Goal: Task Accomplishment & Management: Manage account settings

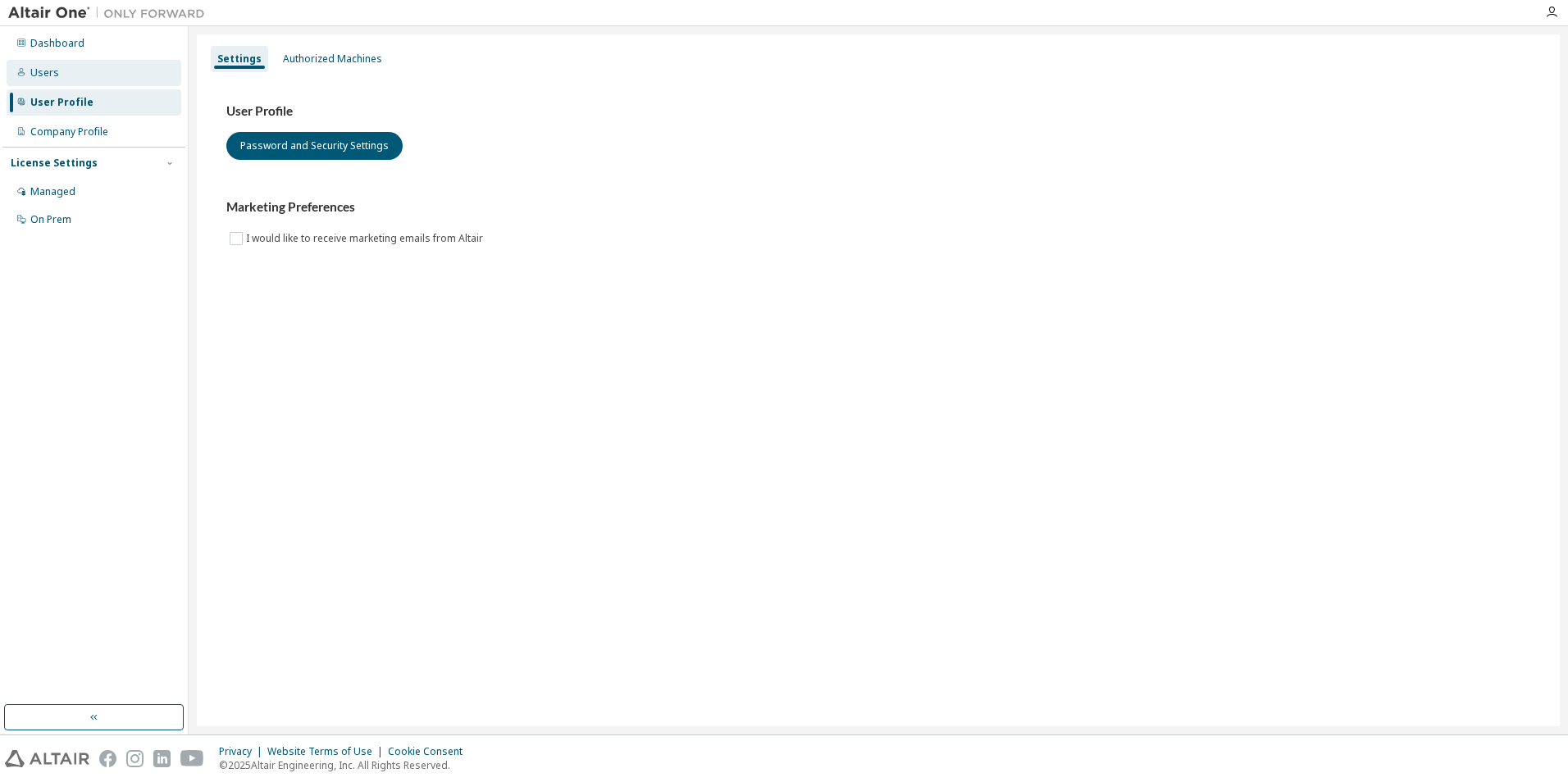
click at [72, 62] on div "Users" at bounding box center [93, 73] width 175 height 26
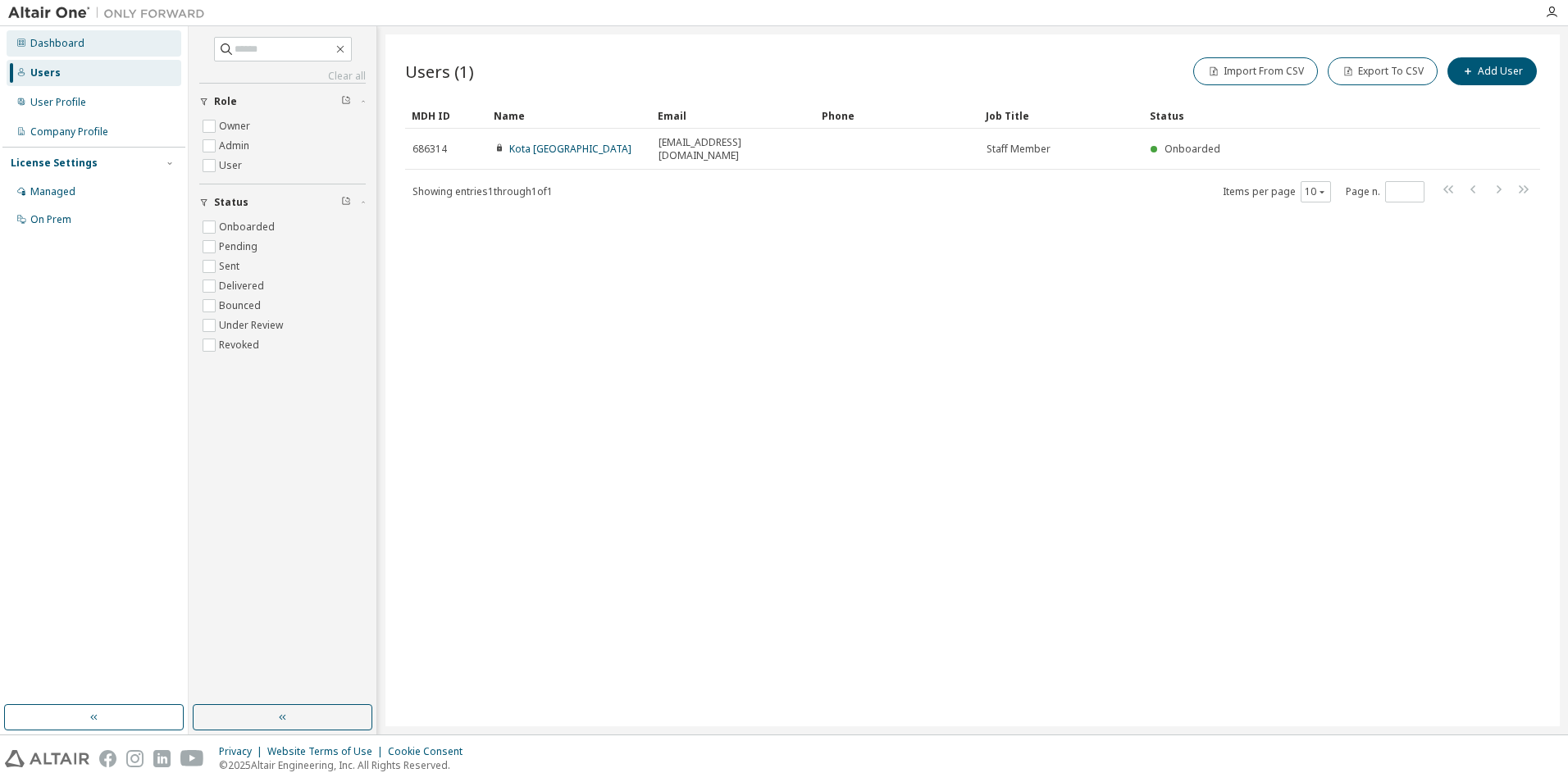
click at [78, 48] on div "Dashboard" at bounding box center [57, 43] width 54 height 13
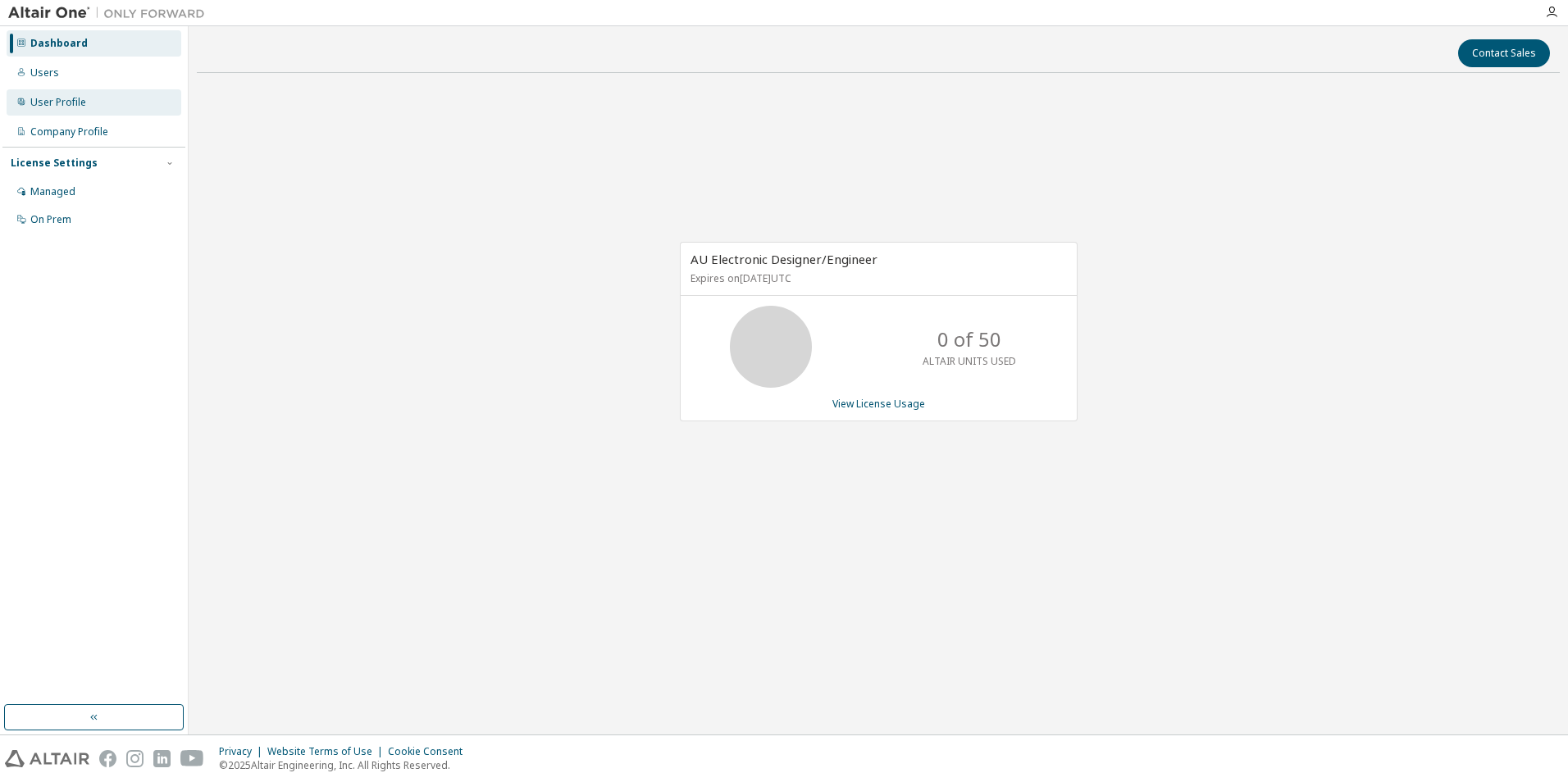
click at [95, 101] on div "User Profile" at bounding box center [93, 102] width 175 height 26
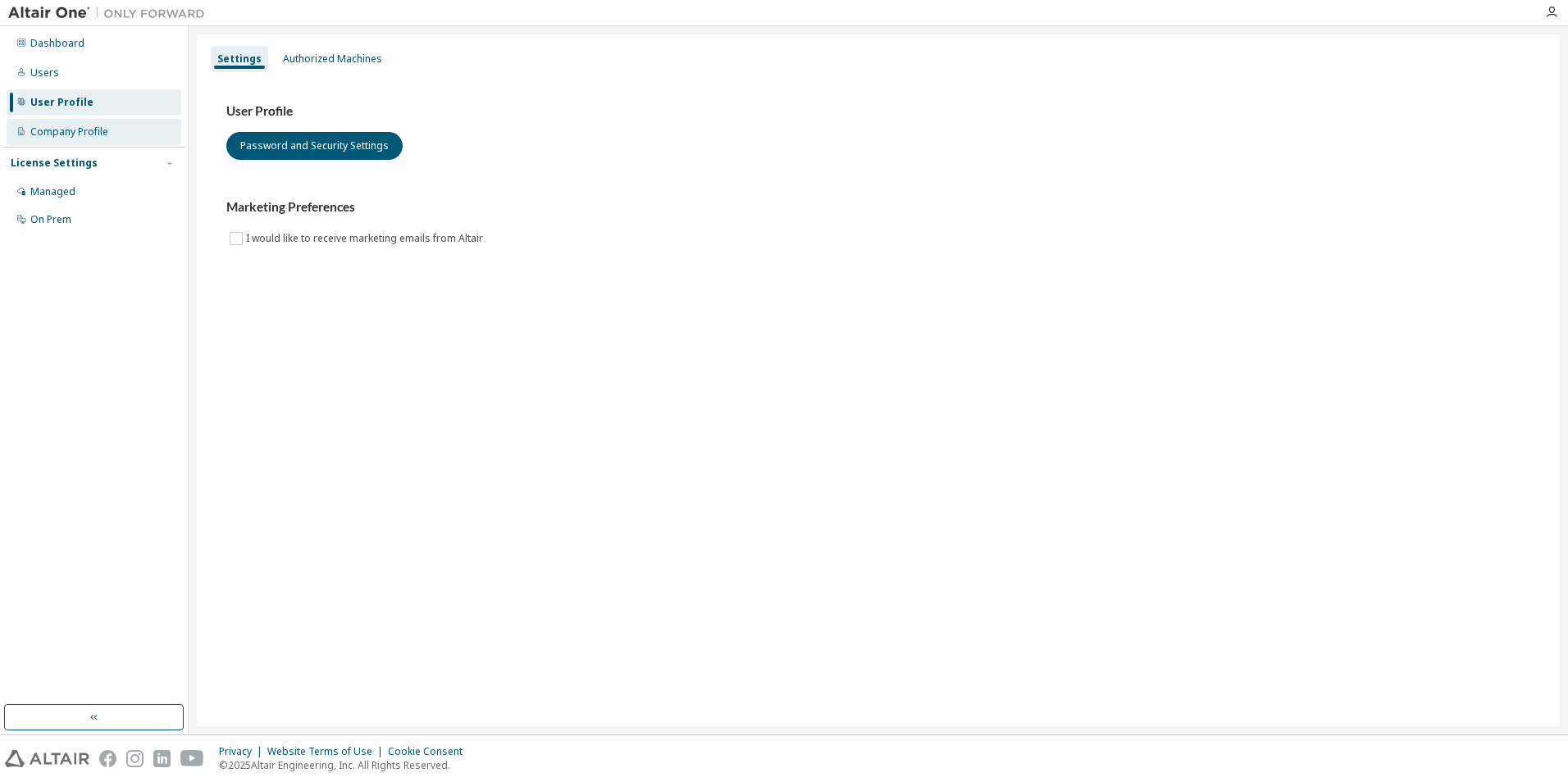
click at [87, 134] on div "Company Profile" at bounding box center [69, 132] width 78 height 13
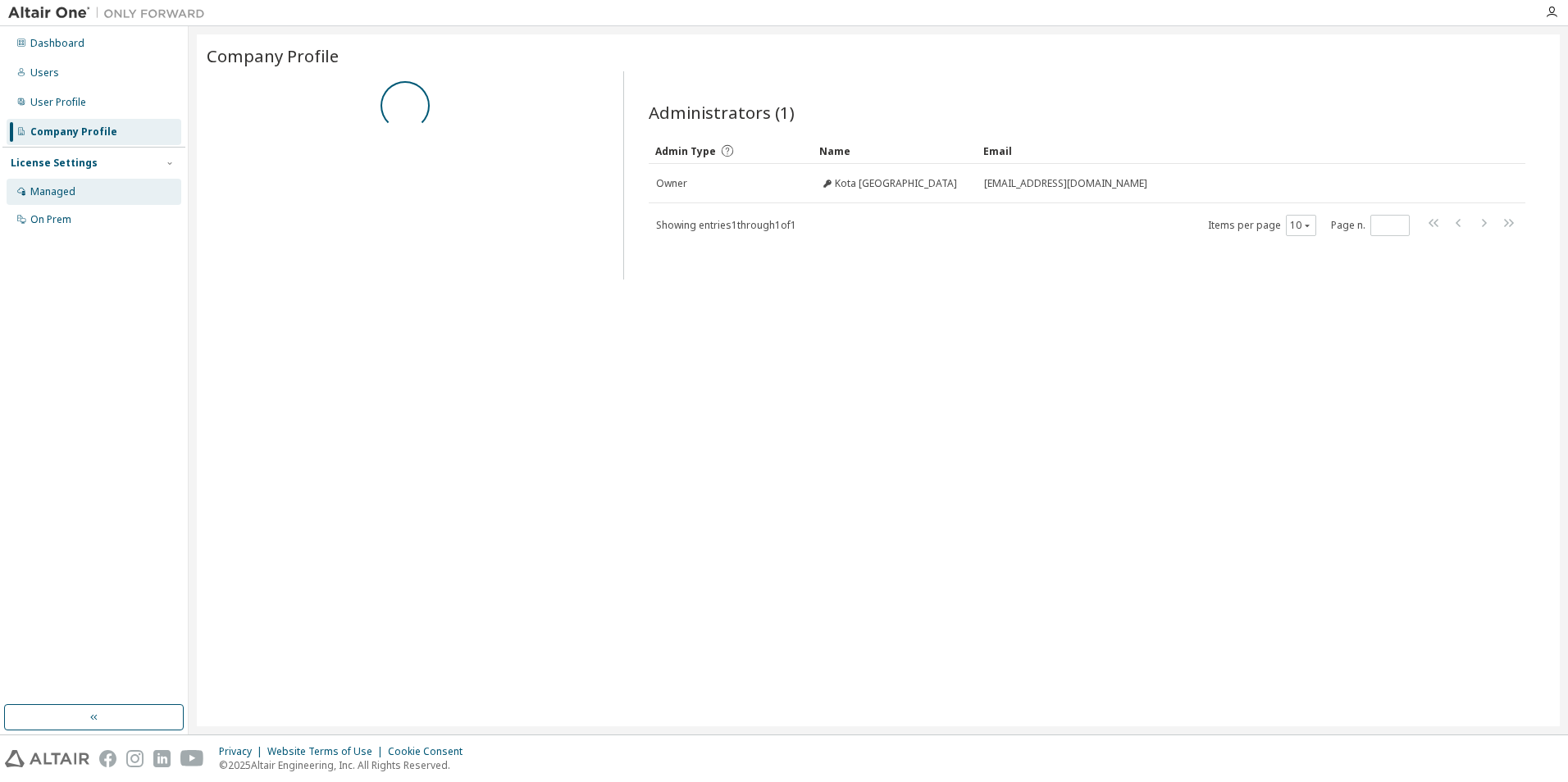
click at [77, 196] on div "Managed" at bounding box center [93, 191] width 175 height 26
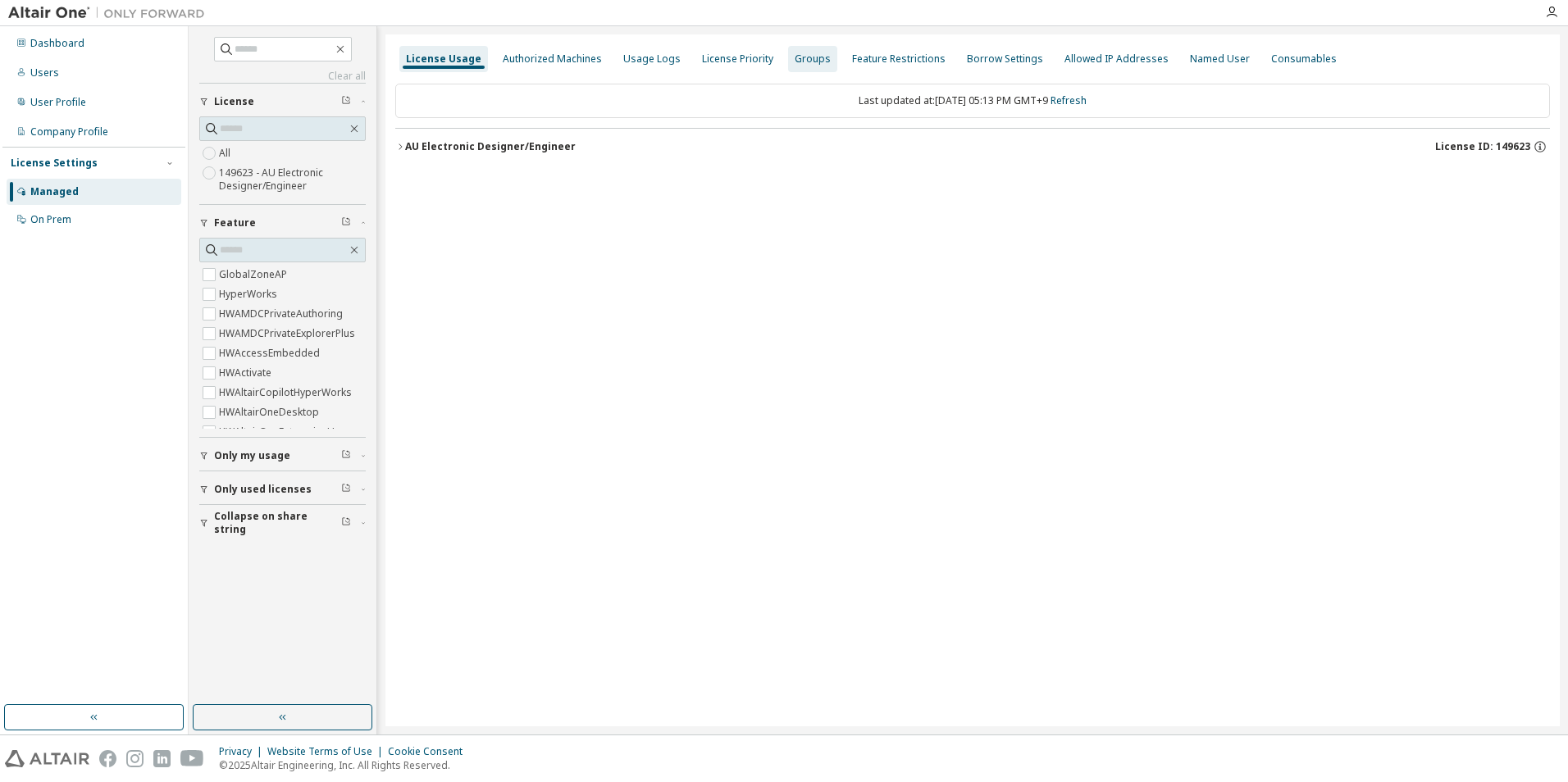
click at [795, 58] on div "Groups" at bounding box center [813, 58] width 36 height 13
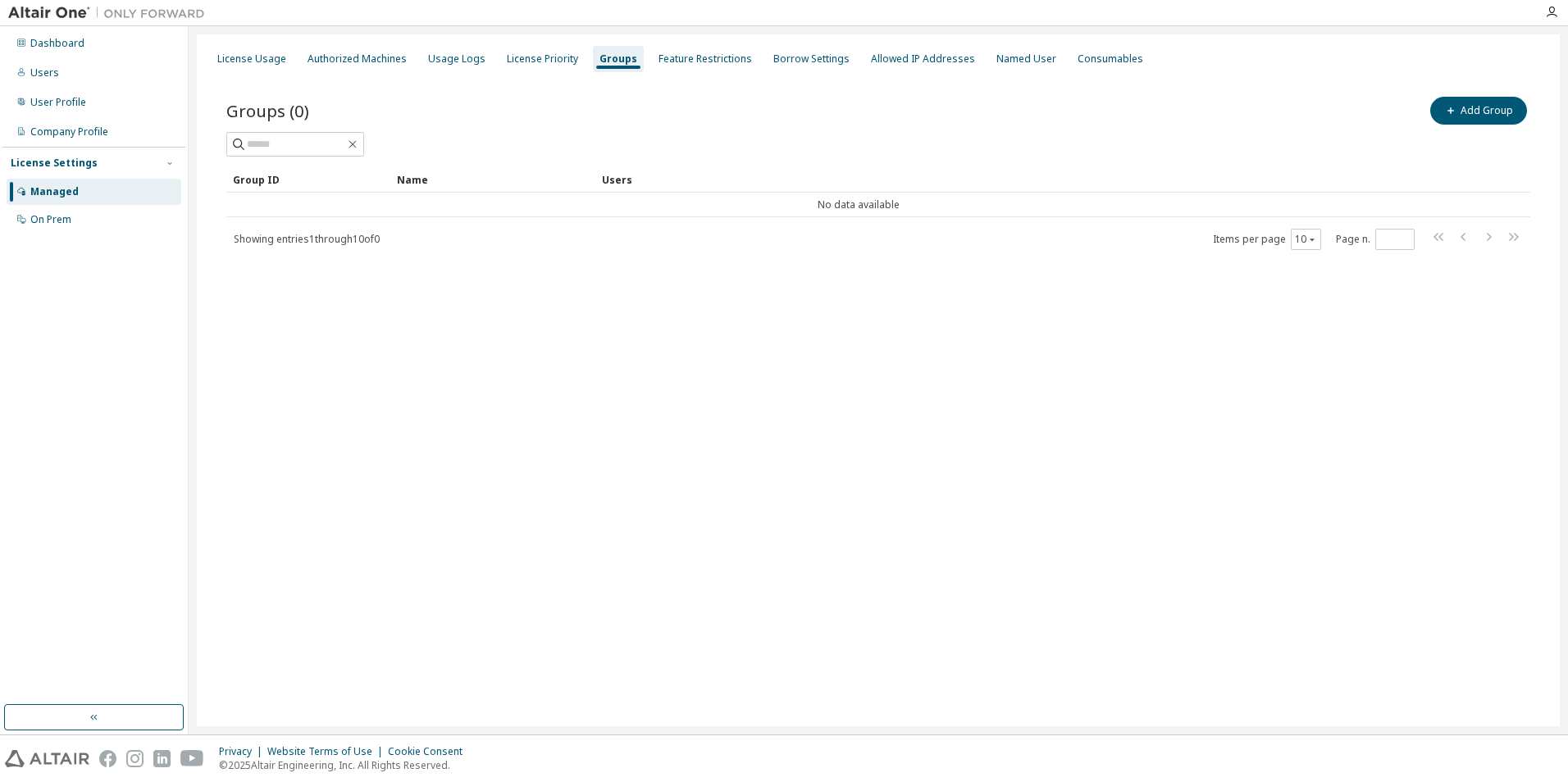
click at [1542, 12] on div at bounding box center [1552, 12] width 33 height 13
click at [1555, 12] on icon "button" at bounding box center [1551, 12] width 13 height 13
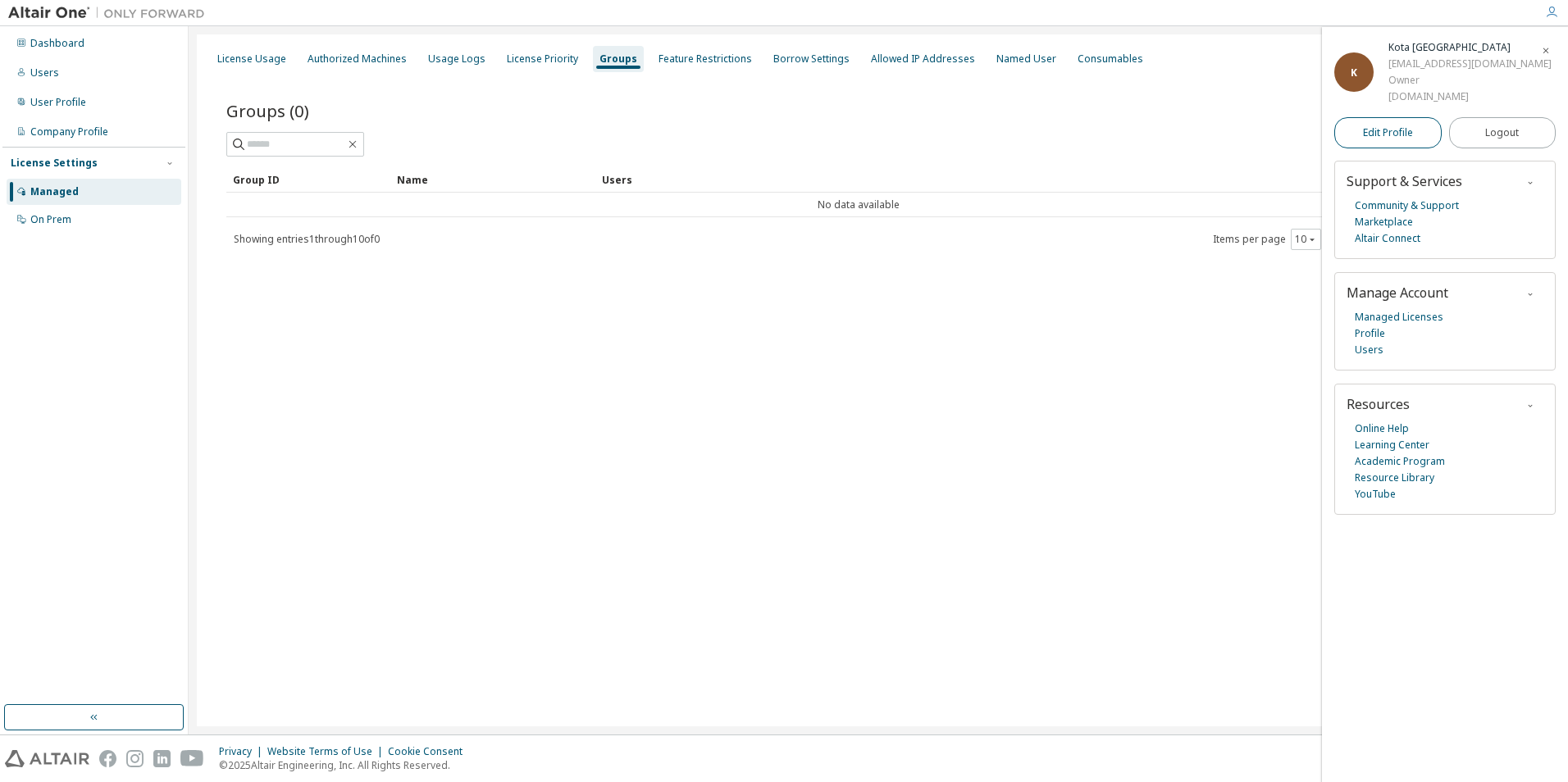
click at [1404, 137] on span "Edit Profile" at bounding box center [1388, 133] width 50 height 13
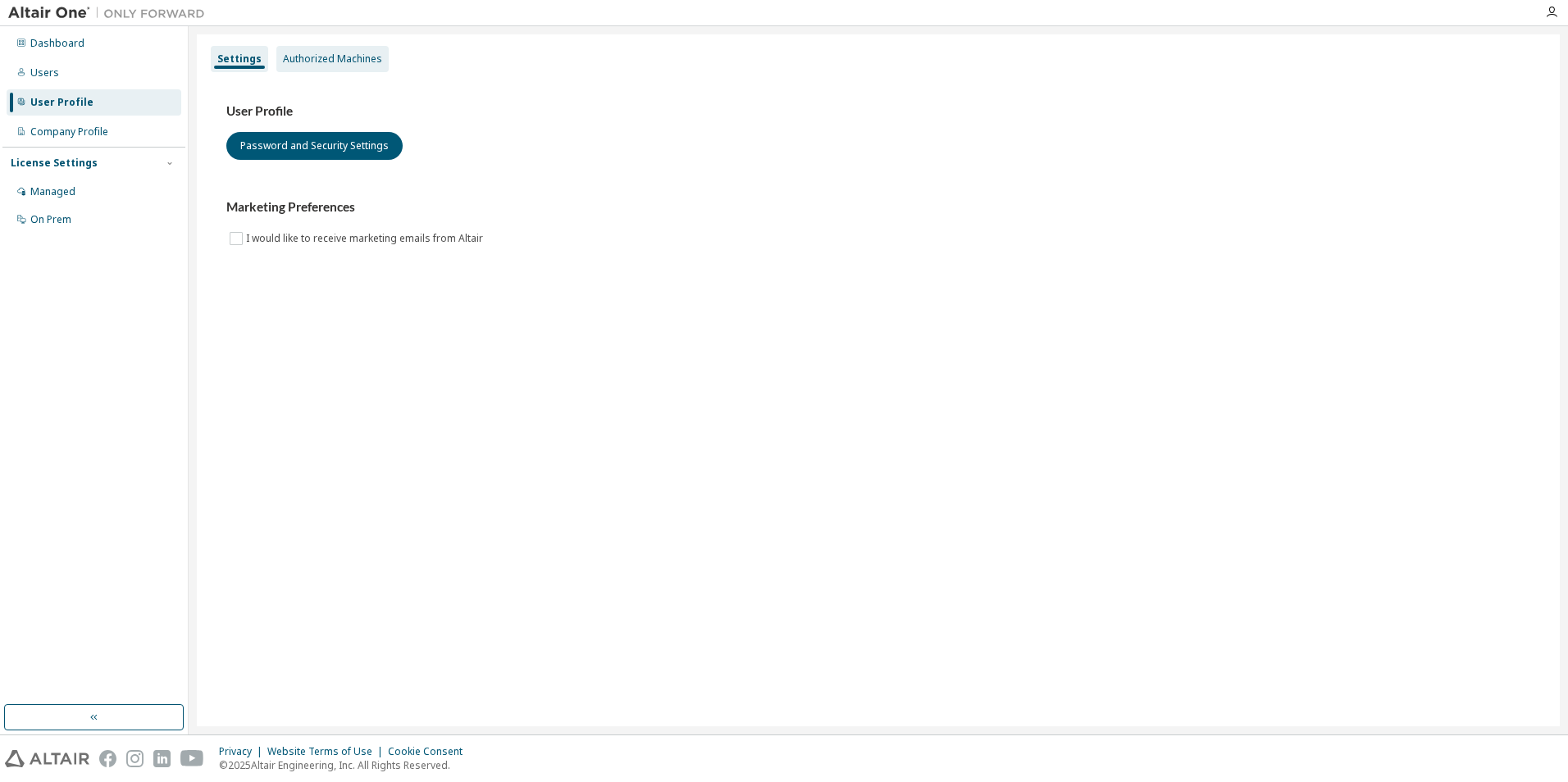
click at [360, 61] on div "Authorized Machines" at bounding box center [332, 58] width 99 height 13
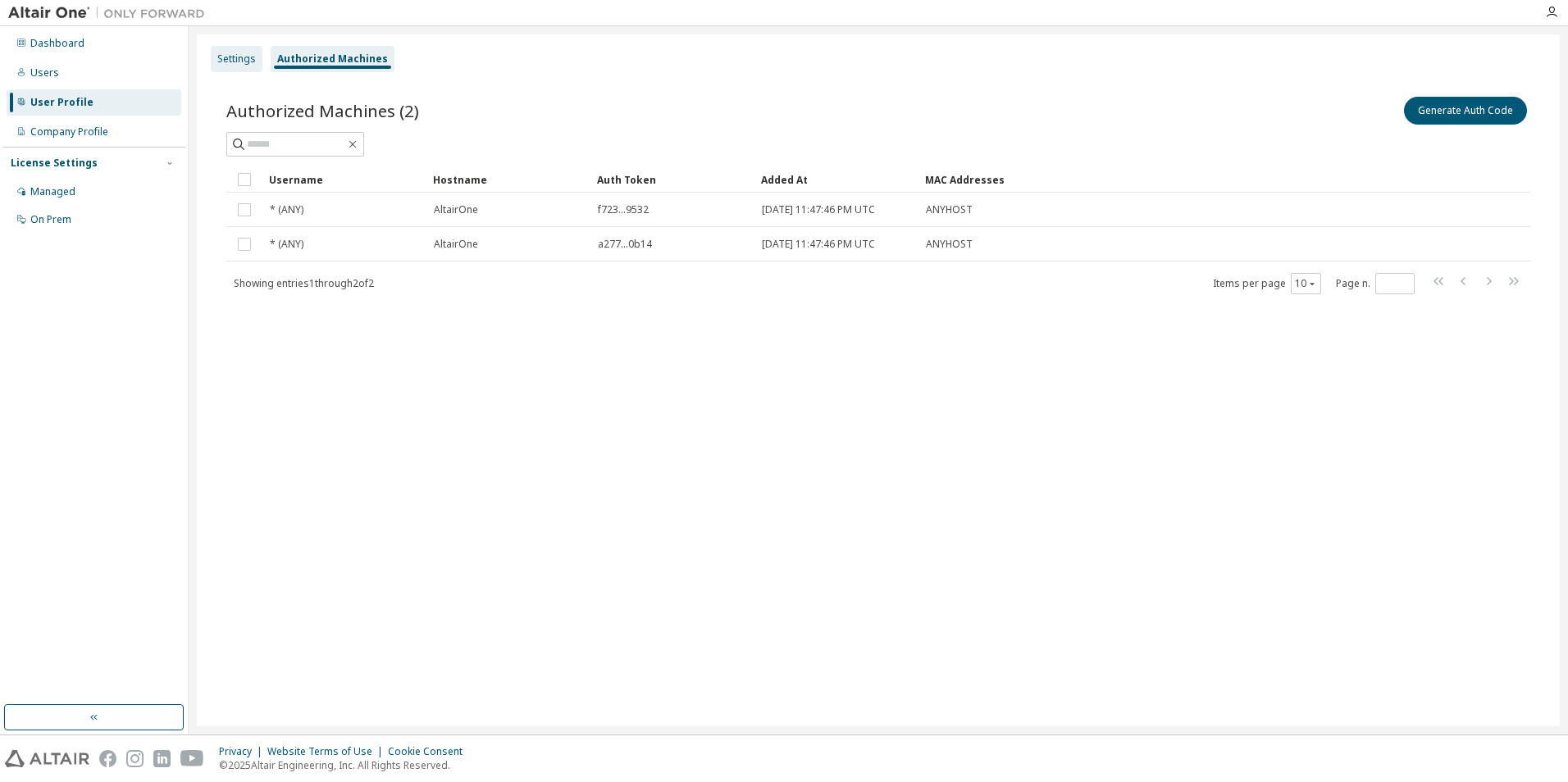
click at [224, 47] on div "Settings" at bounding box center [237, 58] width 52 height 26
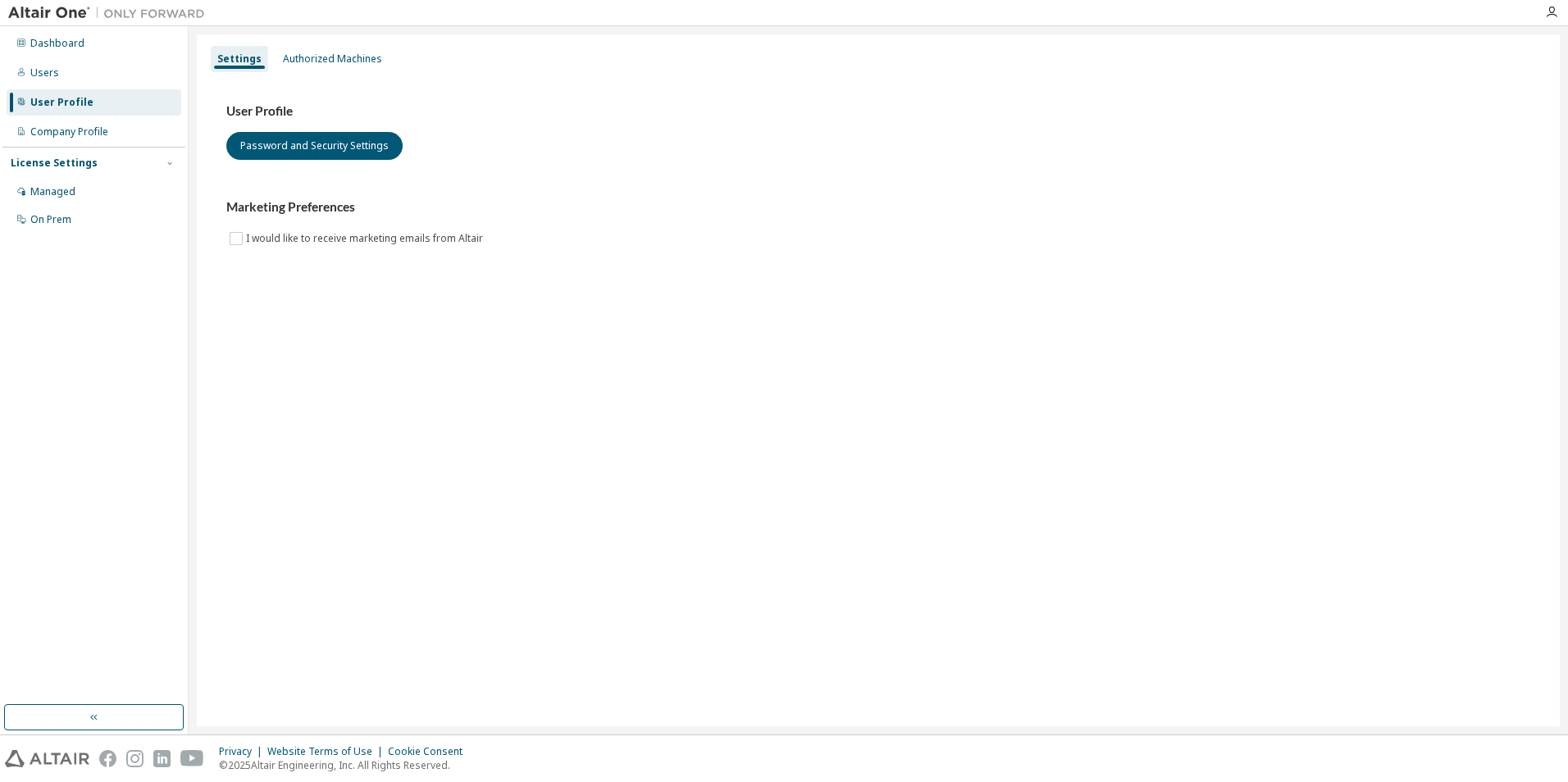
click at [109, 178] on div "License Settings Managed On Prem" at bounding box center [94, 190] width 183 height 88
click at [96, 188] on div "Managed" at bounding box center [93, 191] width 175 height 26
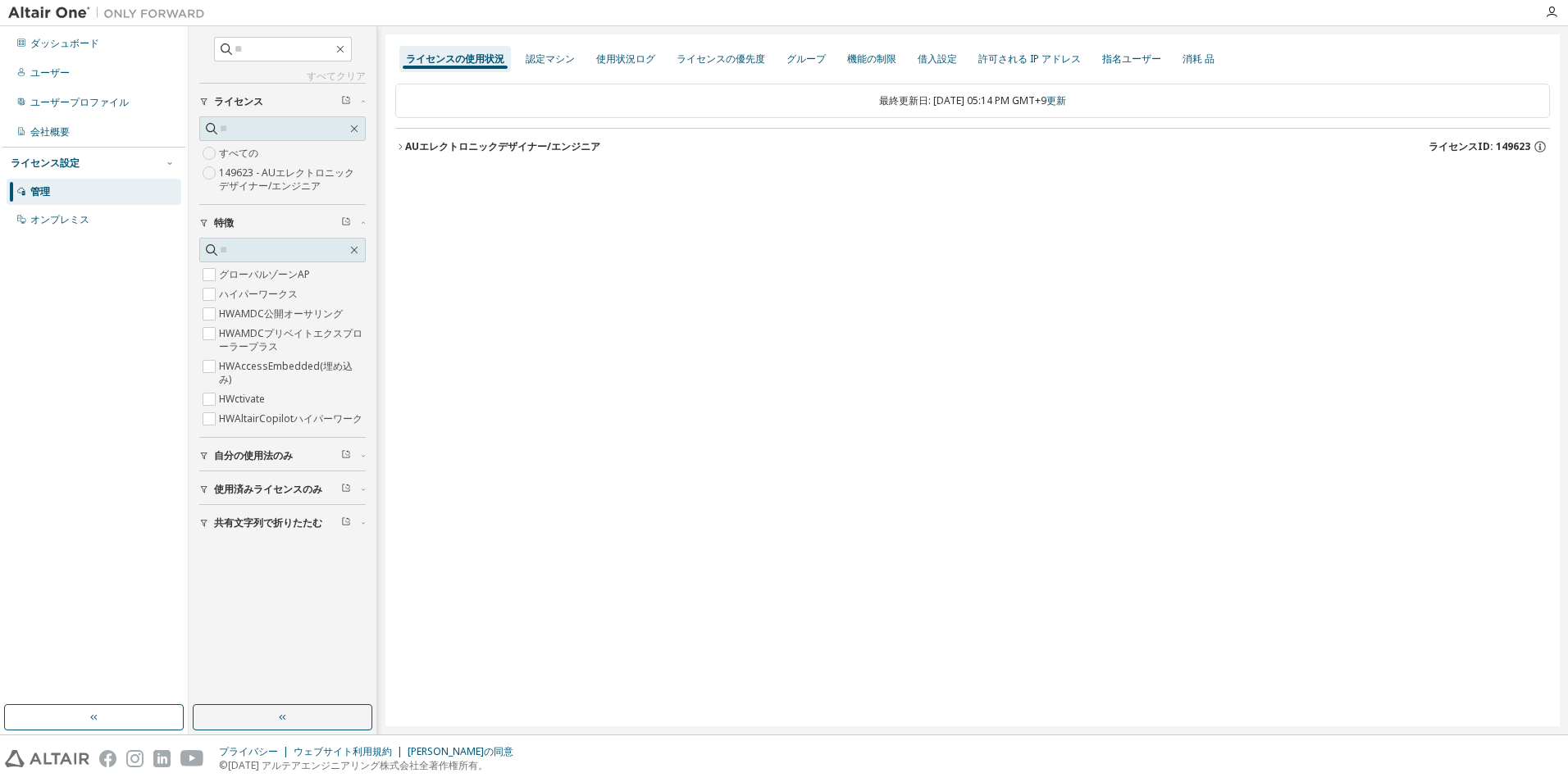
click at [545, 142] on font "AUエレクトロニックデザイナー/エンジニア" at bounding box center [502, 146] width 195 height 14
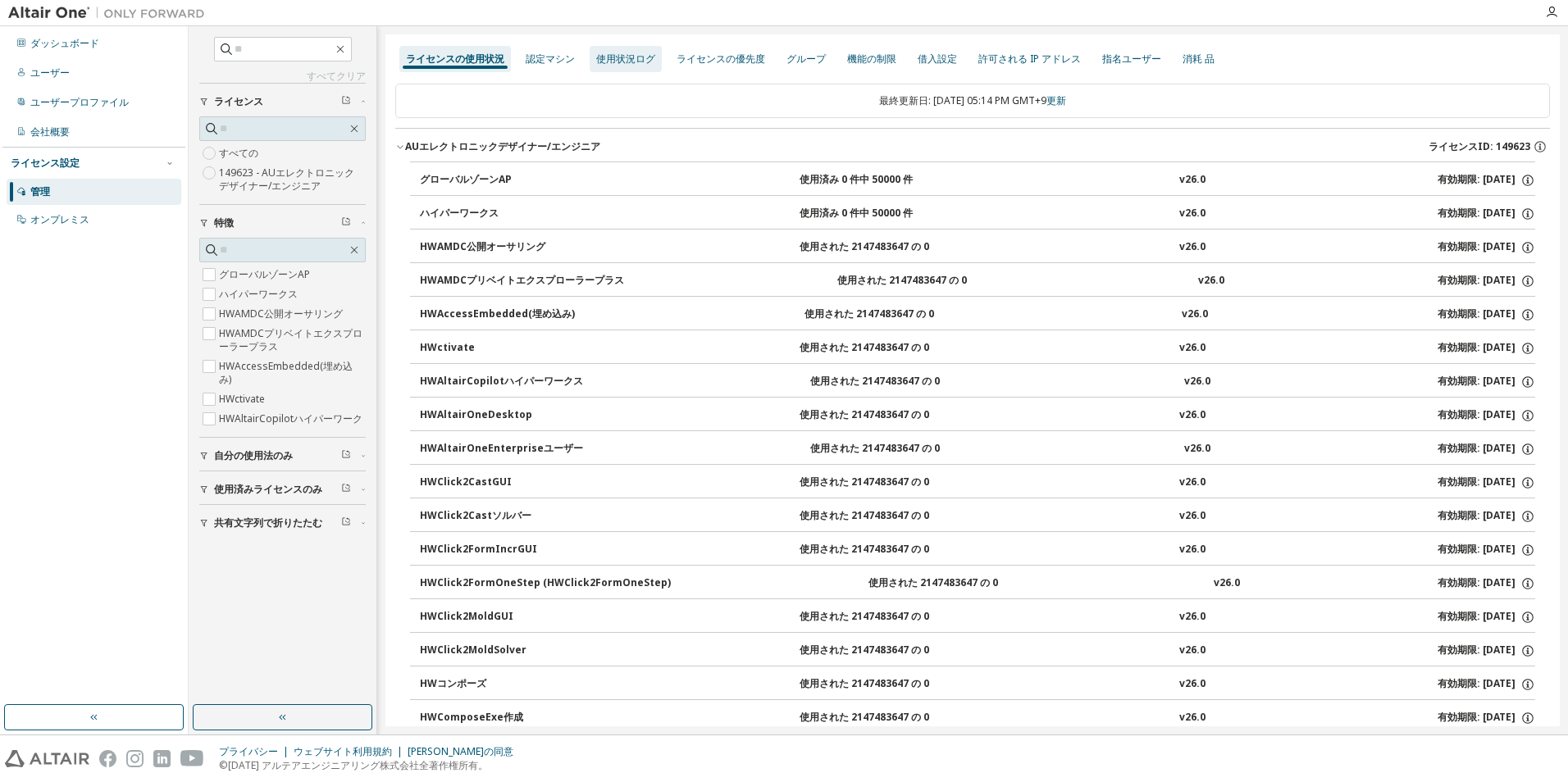
click at [610, 59] on div "使用状況ログ" at bounding box center [626, 58] width 59 height 13
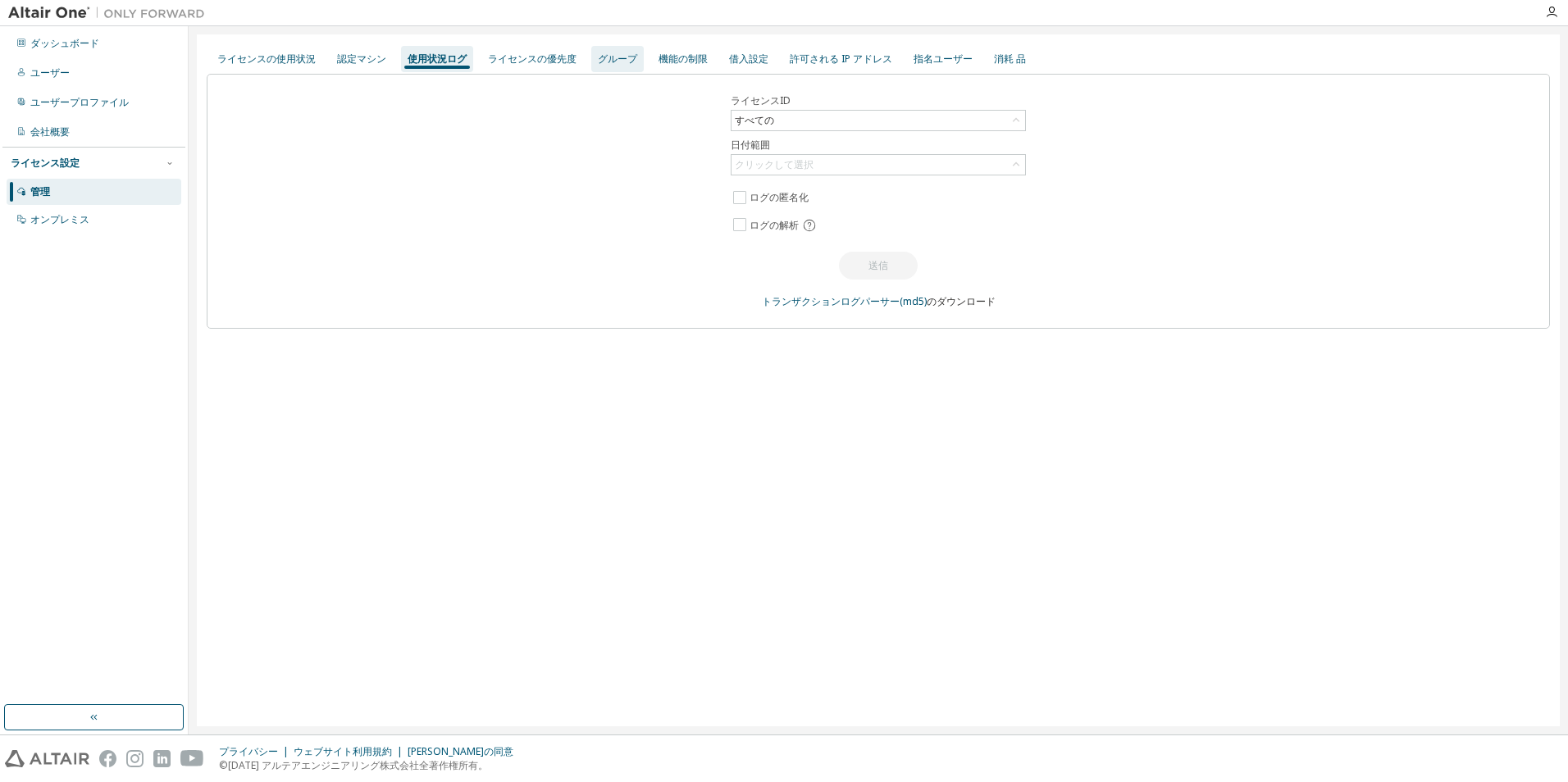
click at [599, 53] on div "グループ" at bounding box center [618, 58] width 40 height 13
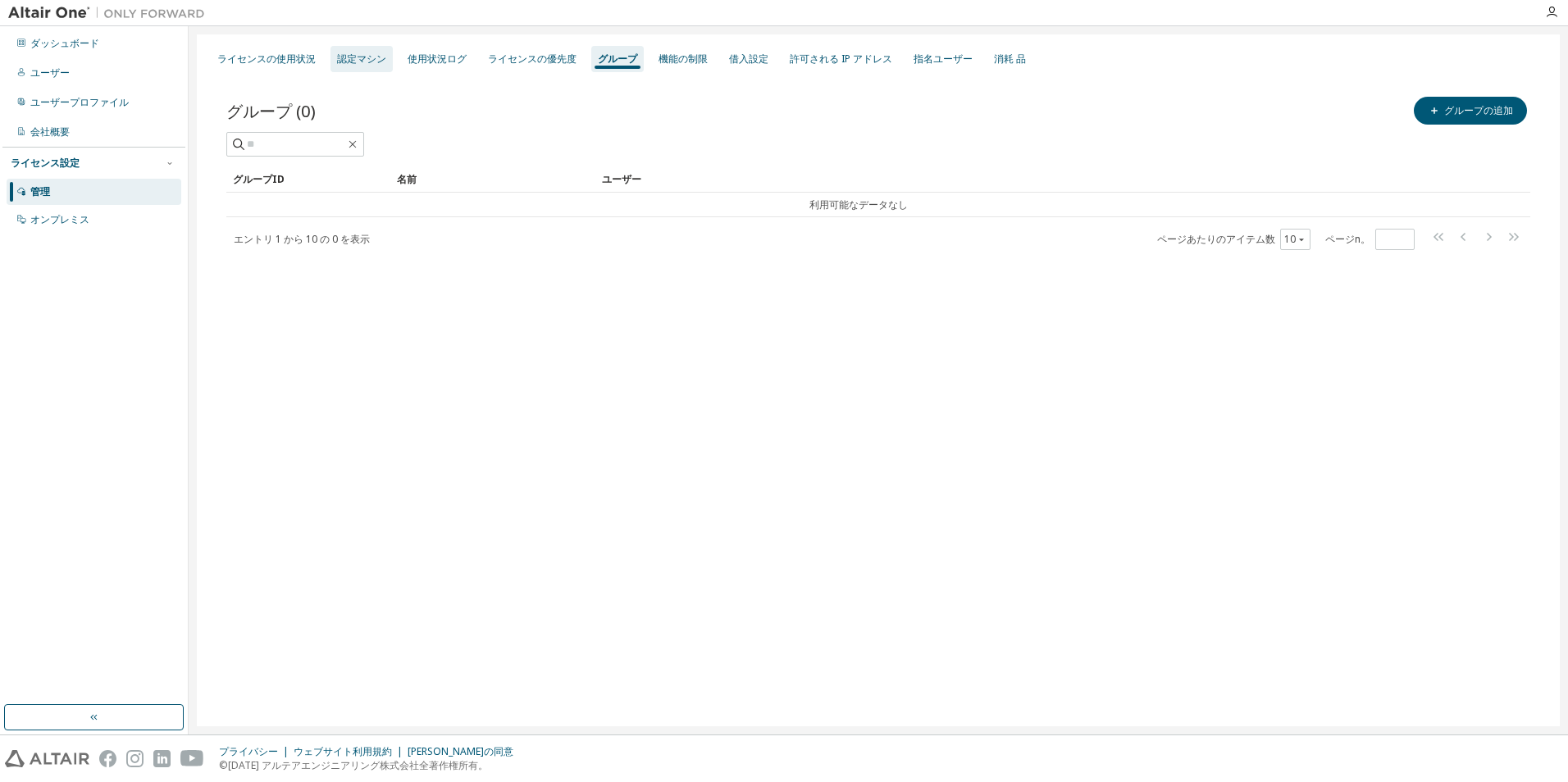
click at [346, 61] on div "認定マシン" at bounding box center [361, 58] width 49 height 13
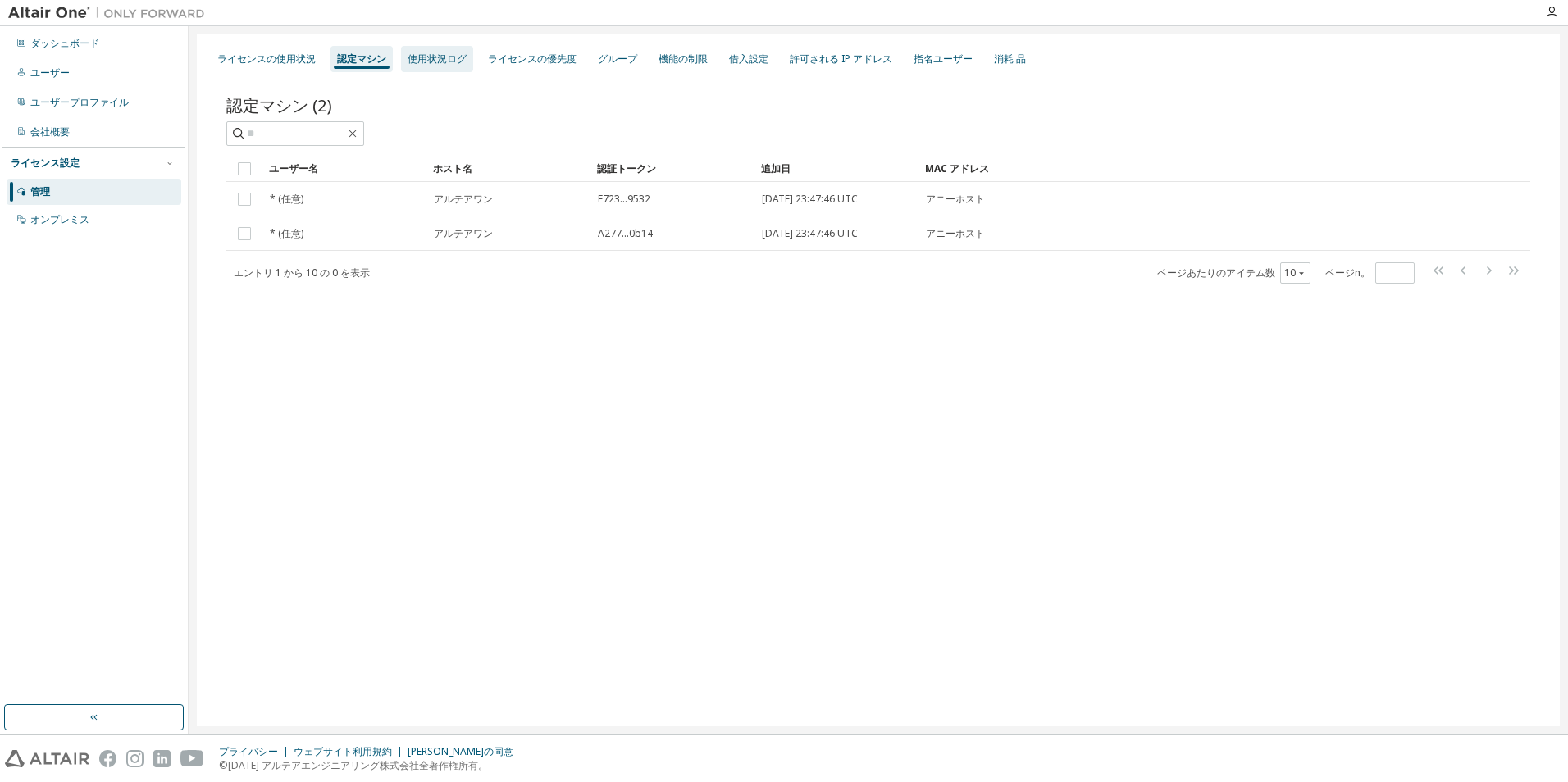
click at [447, 52] on div "使用状況ログ" at bounding box center [437, 58] width 59 height 13
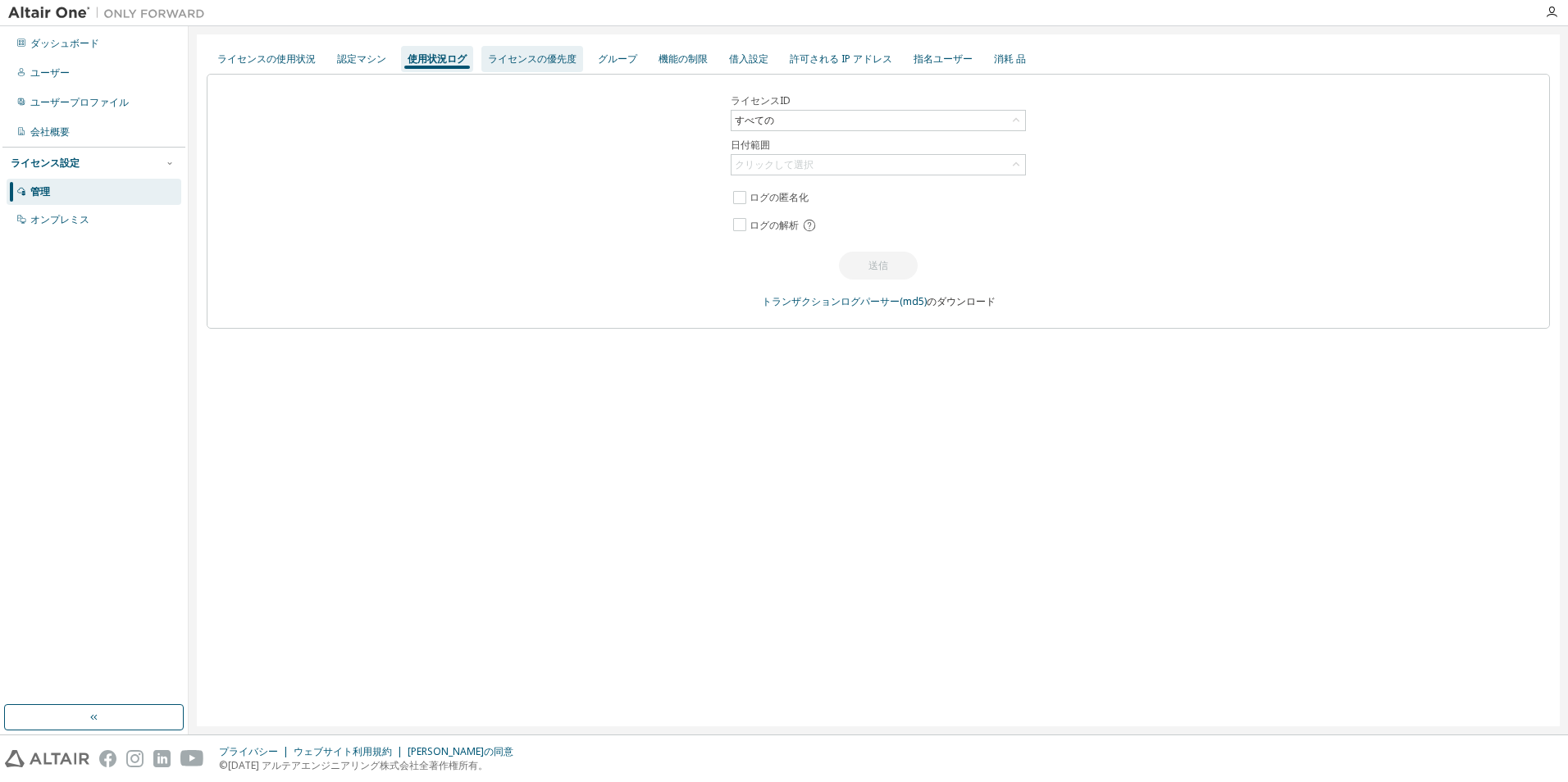
click at [530, 61] on div "ライセンスの優先度" at bounding box center [532, 58] width 89 height 13
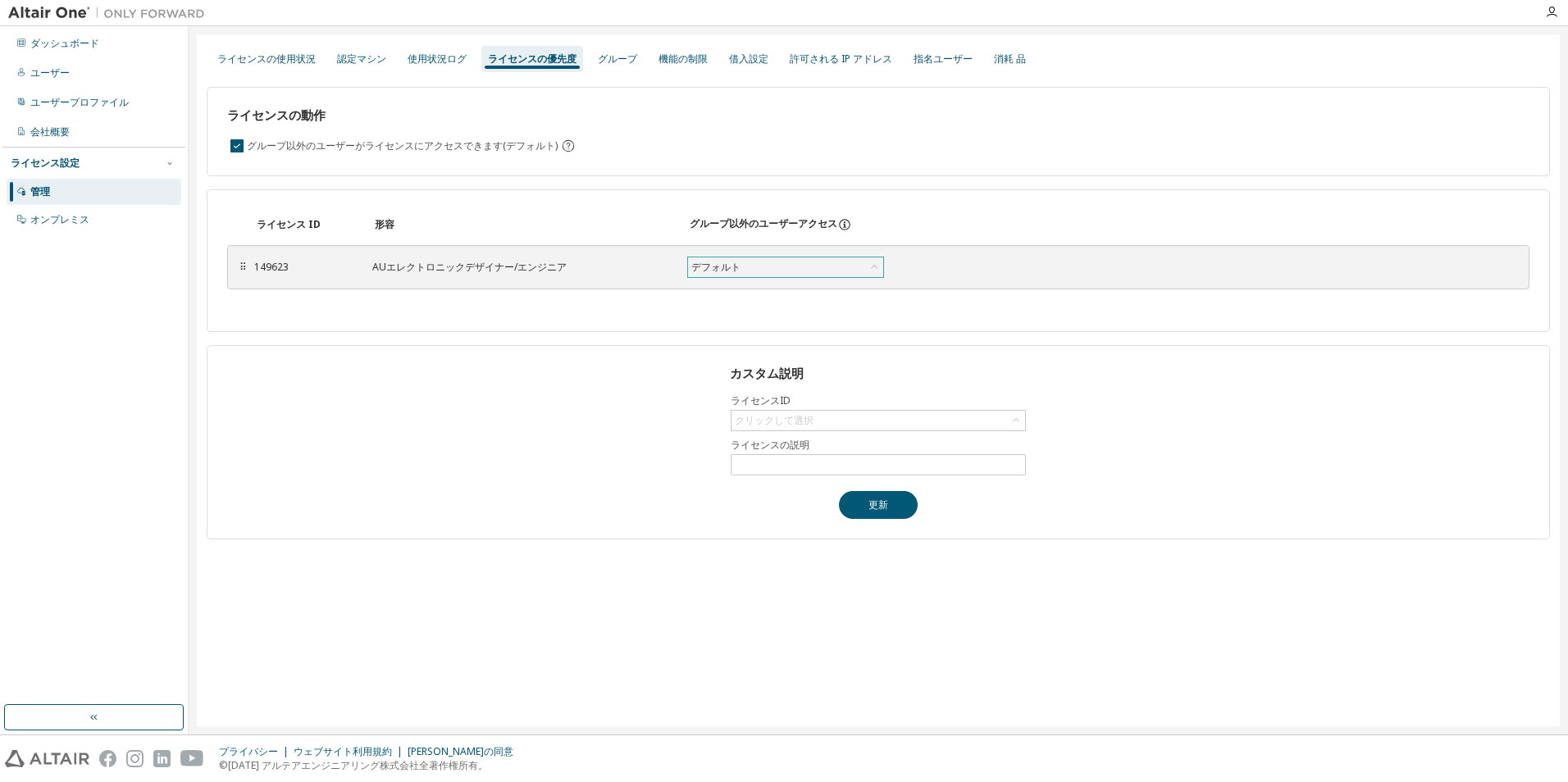
click at [879, 261] on icon at bounding box center [874, 268] width 16 height 16
click at [581, 204] on div "ライセンス ID 形容 グループ以外のユーザーアクセス ⠿ 149623 AUエレクトロニックデザイナー/エンジニア デフォルト デフォルト 真 偽 セーブ …" at bounding box center [878, 260] width 1343 height 143
drag, startPoint x: 351, startPoint y: 264, endPoint x: 364, endPoint y: 271, distance: 14.8
click at [364, 271] on div "149623 AUエレクトロニックデザイナー/エンジニア デフォルト セーブ" at bounding box center [618, 267] width 728 height 30
click at [827, 273] on div "デフォルト" at bounding box center [785, 268] width 195 height 20
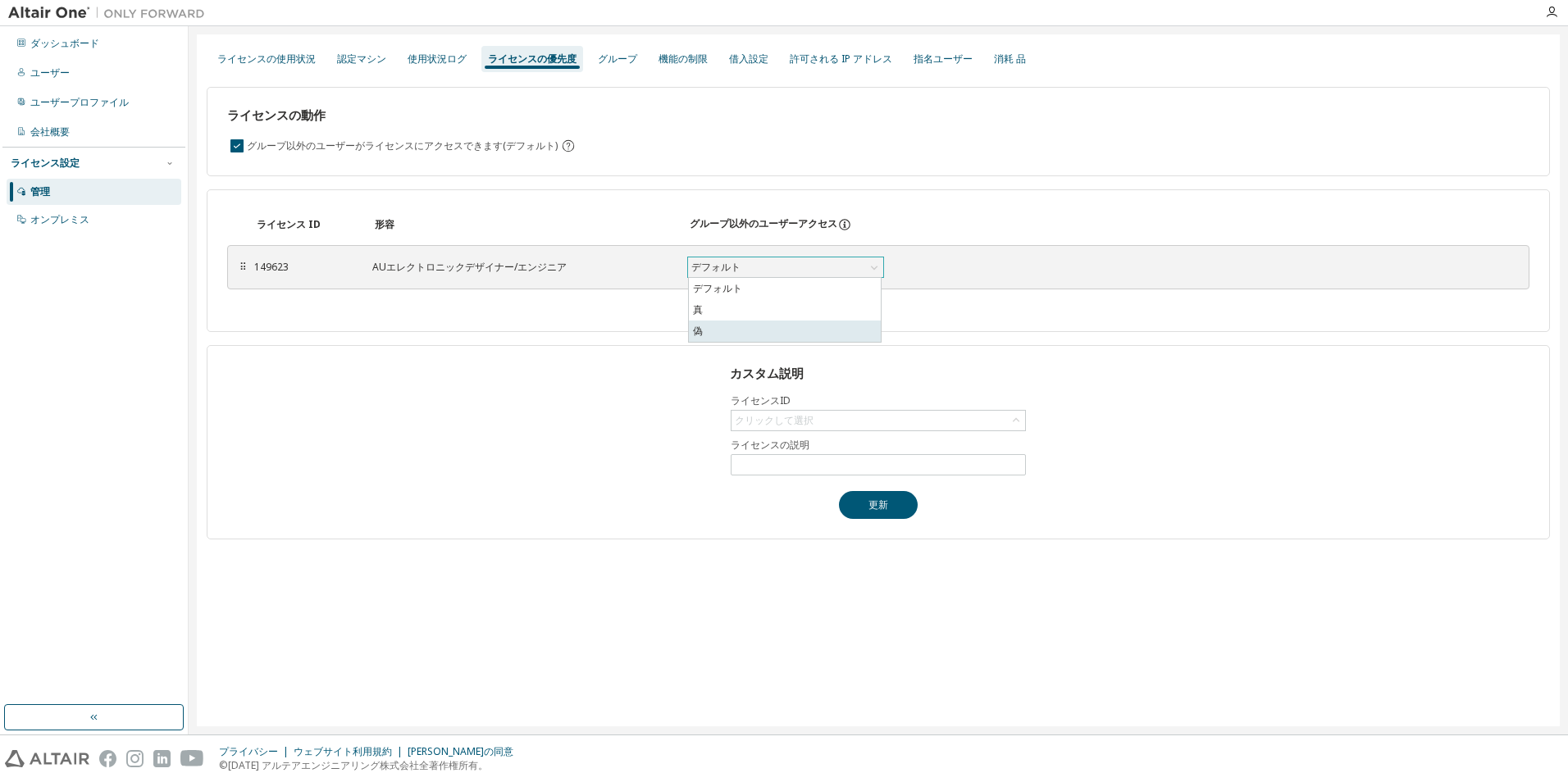
click at [787, 326] on li "偽" at bounding box center [785, 331] width 192 height 22
click at [571, 312] on div "ライセンス ID 形容 グループ以外のユーザーアクセス ⠿ 149623 AUエレクトロニックデザイナー/エンジニア 偽 セーブ To pick up a d…" at bounding box center [878, 260] width 1343 height 143
click at [973, 269] on button "セーブ" at bounding box center [943, 267] width 79 height 28
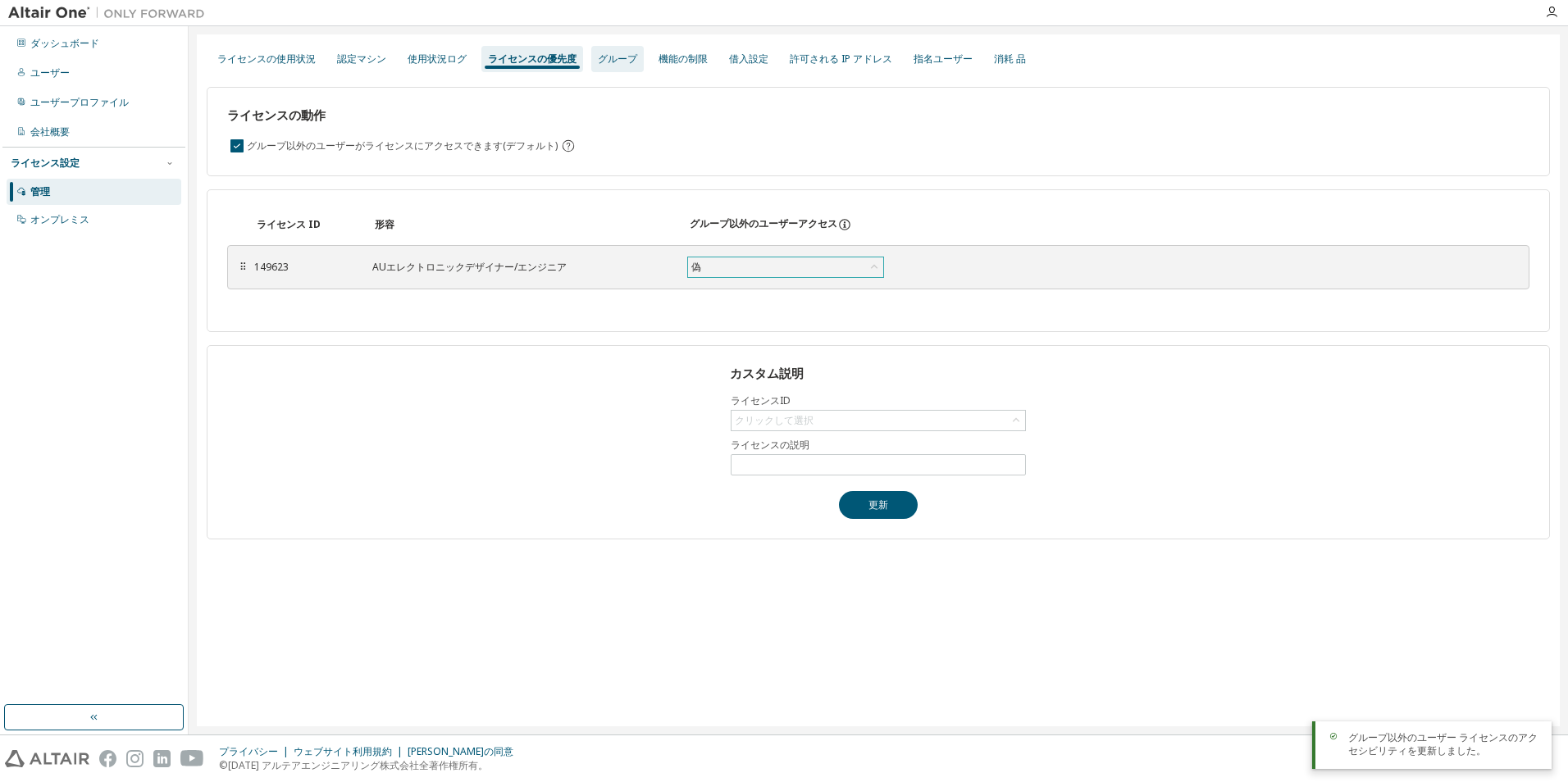
click at [628, 51] on div "グループ" at bounding box center [617, 58] width 52 height 26
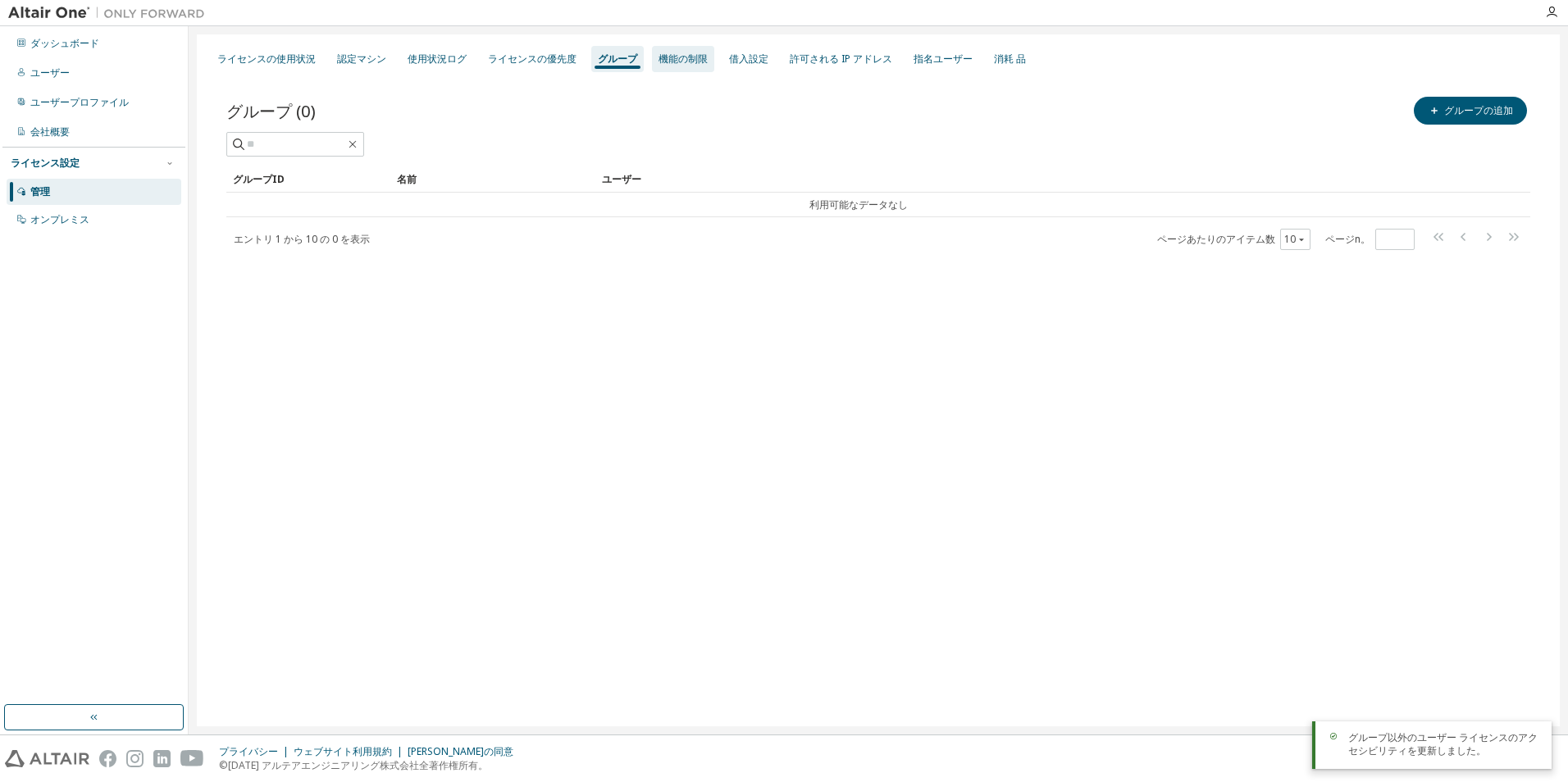
click at [675, 50] on div "機能の制限" at bounding box center [683, 58] width 62 height 26
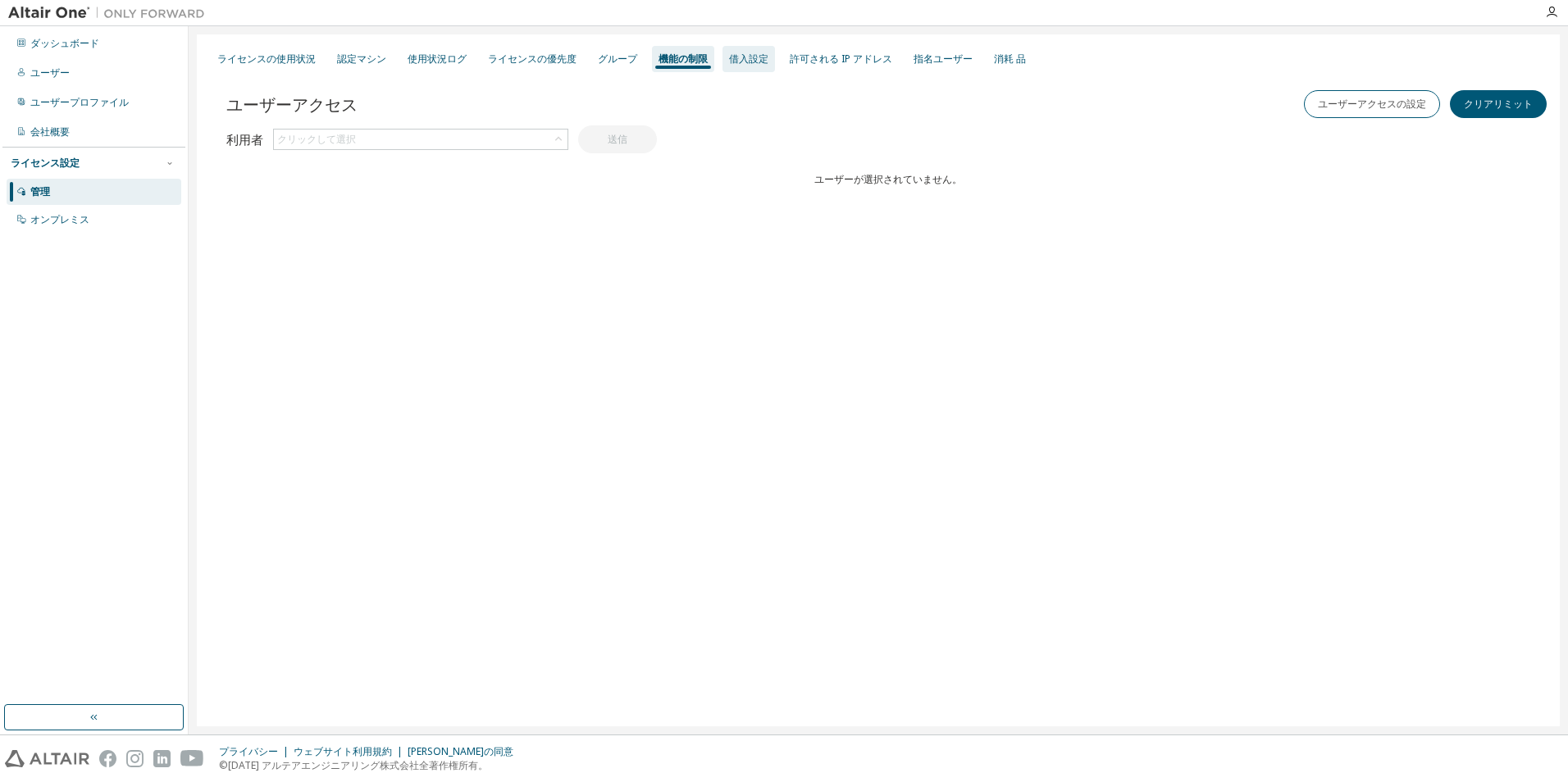
click at [772, 49] on div "借入設定" at bounding box center [749, 58] width 52 height 26
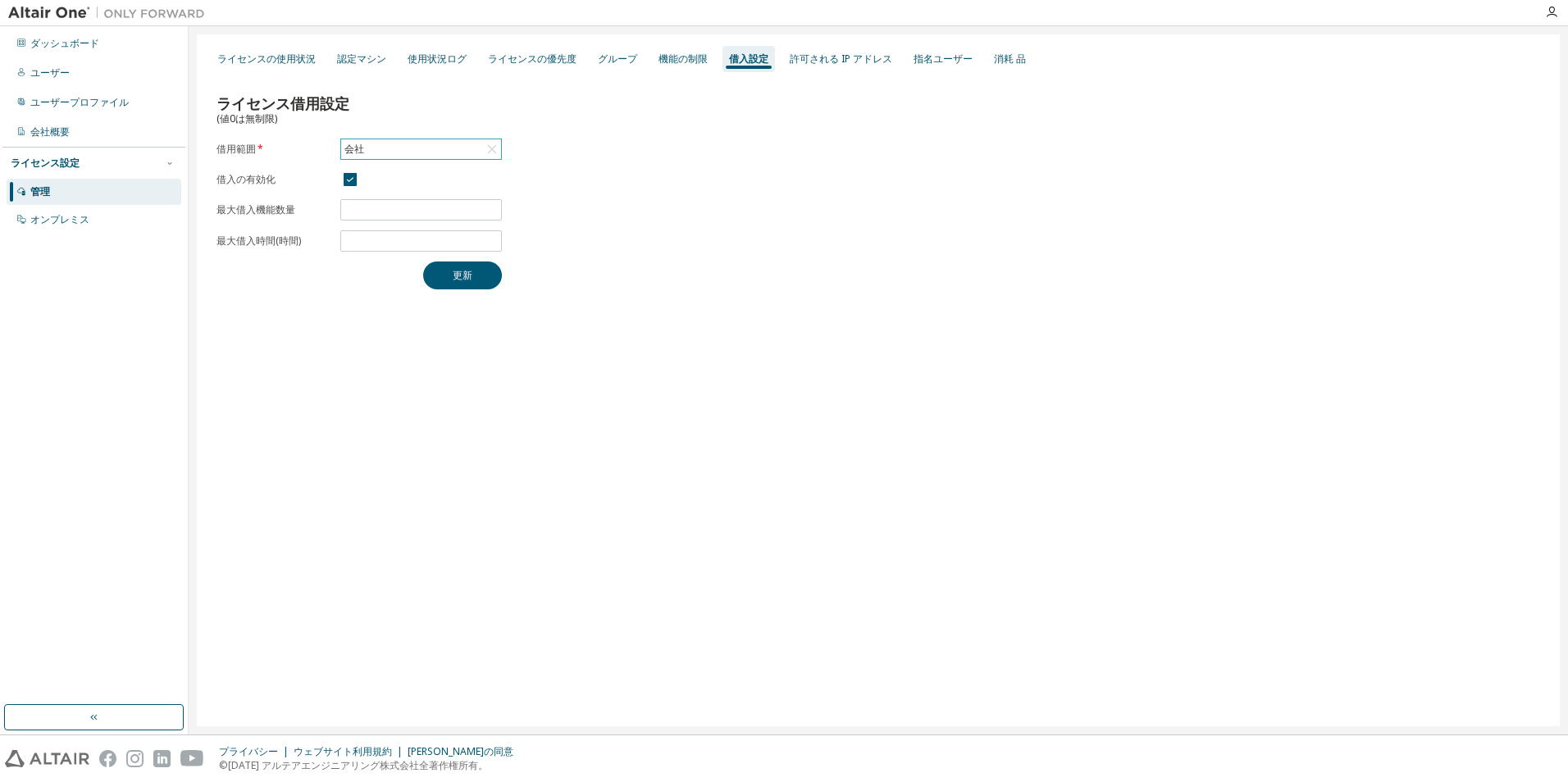
click at [454, 149] on div "会社" at bounding box center [421, 149] width 160 height 20
click at [602, 142] on div "ライセンス借用設定 (値0は無制限) 借用範囲 * 会社 会社 149623 - AUエレクトロニックデザイナー/エンジニア 借入の有効化 最大借入機能数量 …" at bounding box center [878, 186] width 1343 height 225
click at [487, 206] on input "**" at bounding box center [421, 209] width 154 height 13
click at [487, 213] on input "**" at bounding box center [421, 209] width 154 height 13
click at [495, 213] on input "**" at bounding box center [421, 209] width 154 height 13
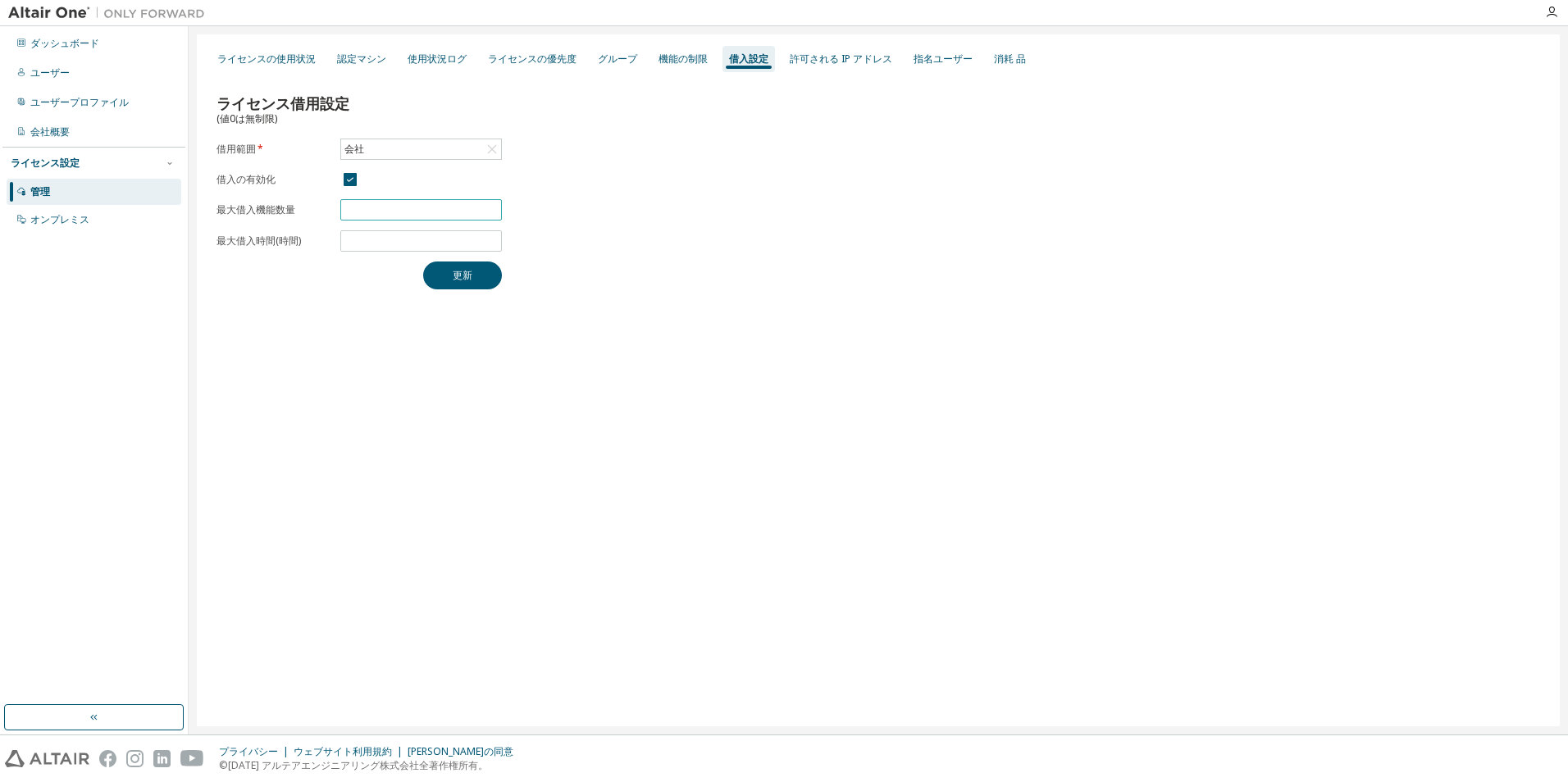
click at [495, 213] on input "**" at bounding box center [421, 209] width 154 height 13
click at [492, 202] on span "**" at bounding box center [421, 210] width 162 height 22
click at [492, 203] on span "**" at bounding box center [421, 210] width 162 height 22
click at [492, 204] on input "**" at bounding box center [421, 209] width 154 height 13
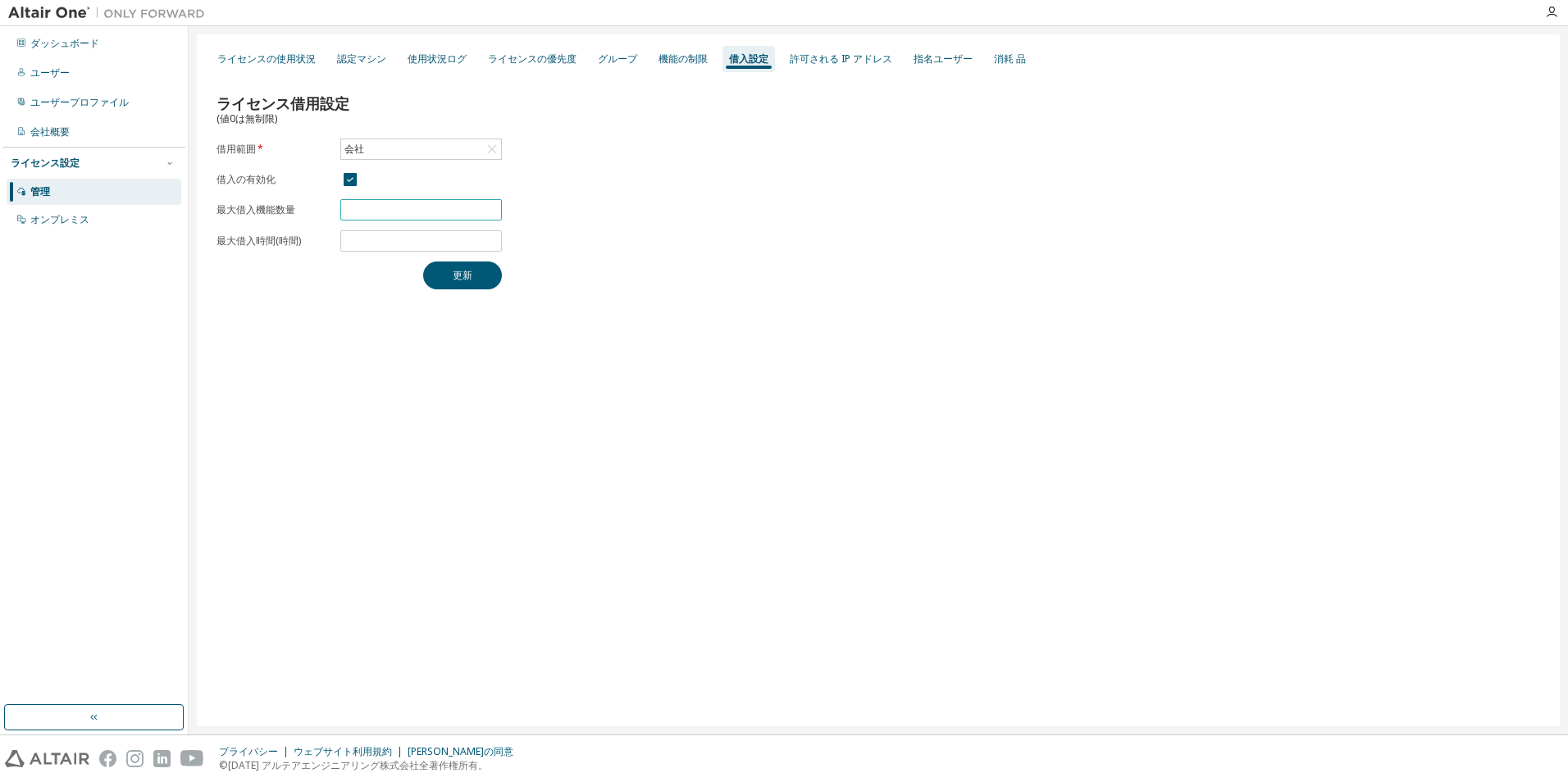
click at [492, 204] on input "**" at bounding box center [421, 209] width 154 height 13
click at [498, 214] on span "**" at bounding box center [421, 210] width 162 height 22
type input "**"
click at [490, 213] on input "**" at bounding box center [421, 209] width 154 height 13
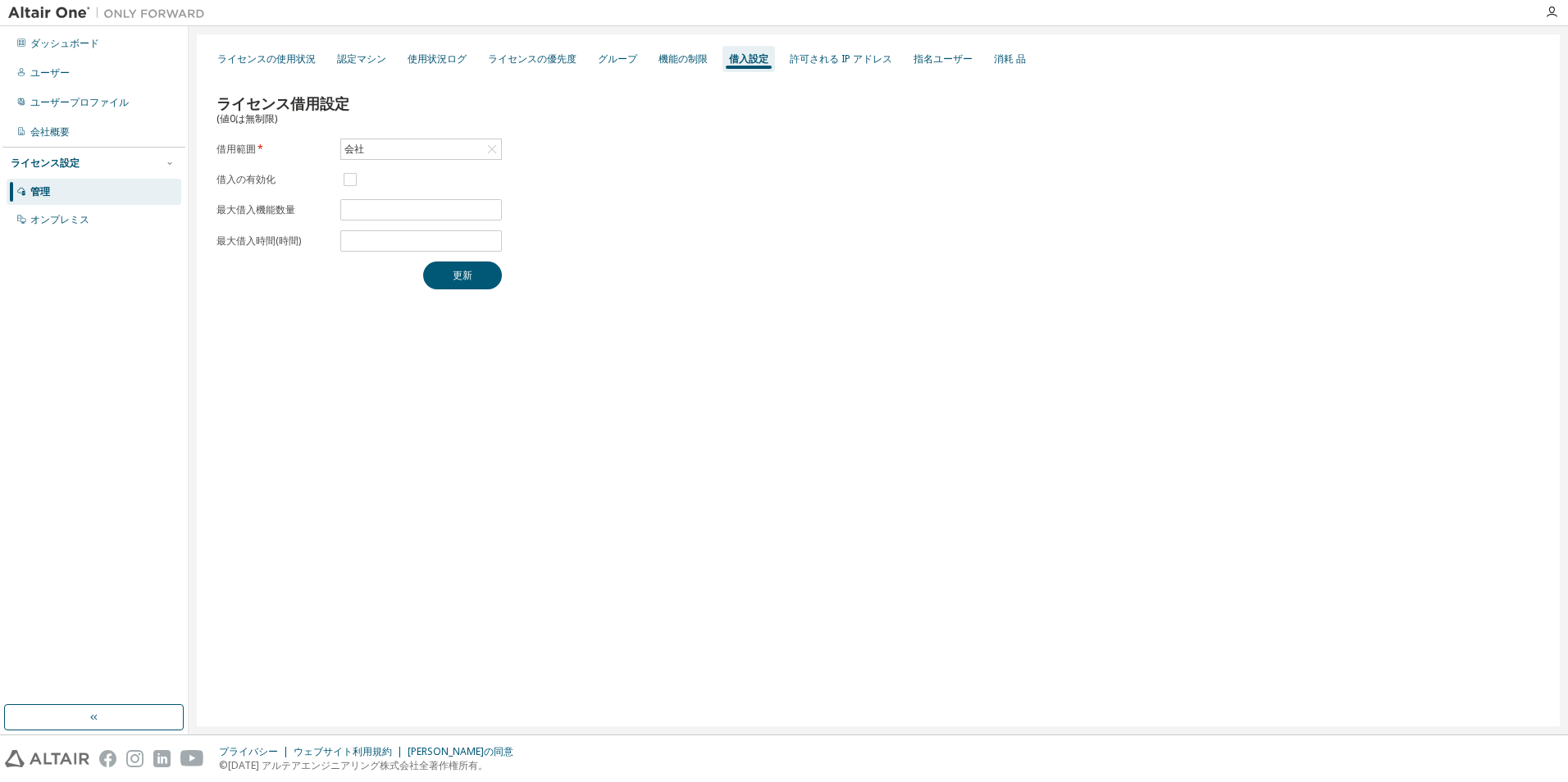
click at [247, 146] on font "借用範囲" at bounding box center [236, 149] width 40 height 14
drag, startPoint x: 269, startPoint y: 146, endPoint x: 296, endPoint y: 146, distance: 27.0
click at [296, 146] on label "借用範囲 *" at bounding box center [273, 149] width 114 height 13
click at [372, 175] on span at bounding box center [421, 180] width 162 height 20
click at [955, 54] on div "指名ユーザー" at bounding box center [943, 58] width 59 height 13
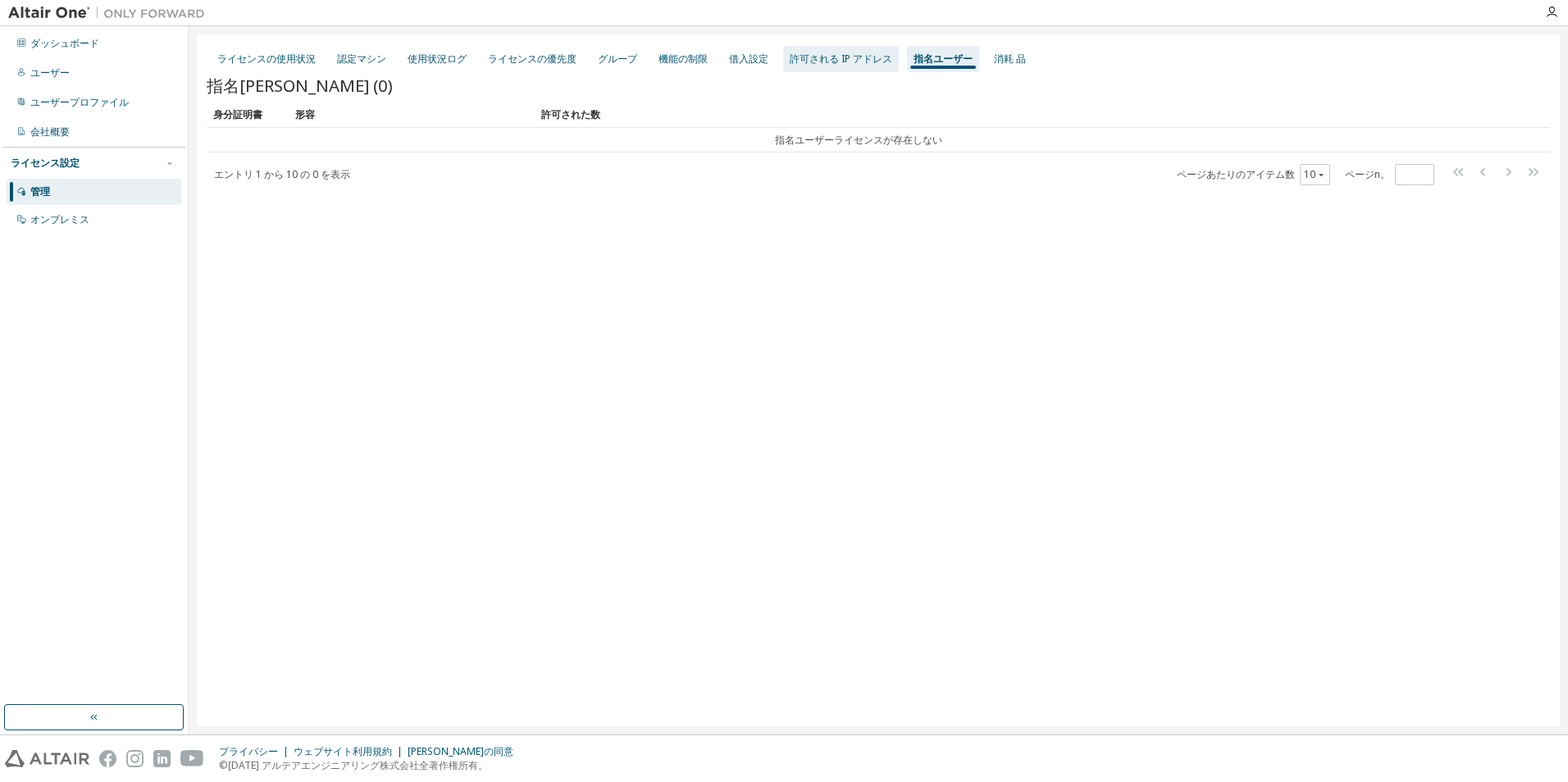
click at [869, 58] on div "許可される IP アドレス" at bounding box center [841, 58] width 102 height 13
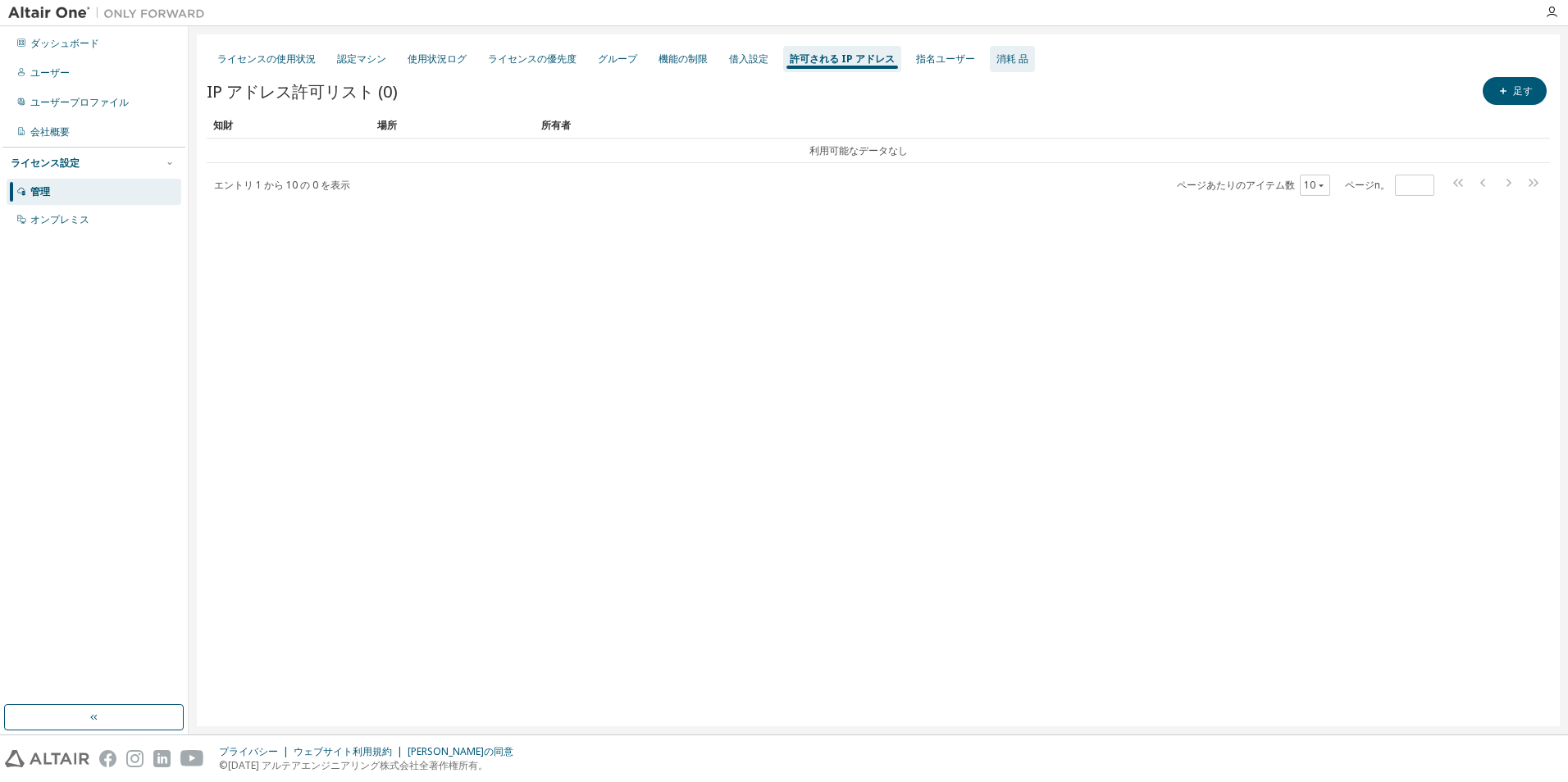
click at [1007, 65] on div "消耗 品" at bounding box center [1013, 58] width 32 height 13
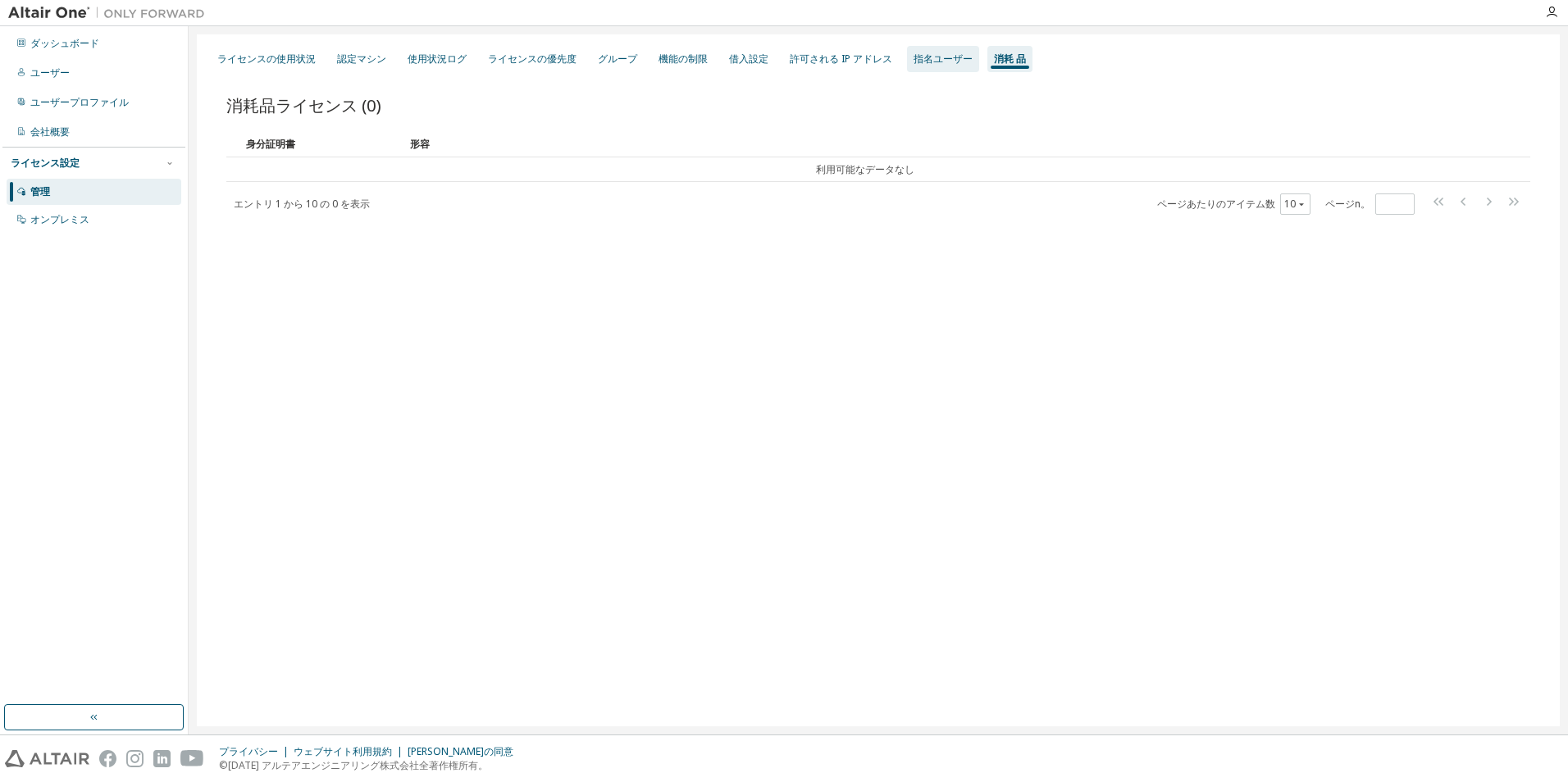
click at [951, 58] on div "指名ユーザー" at bounding box center [943, 58] width 59 height 13
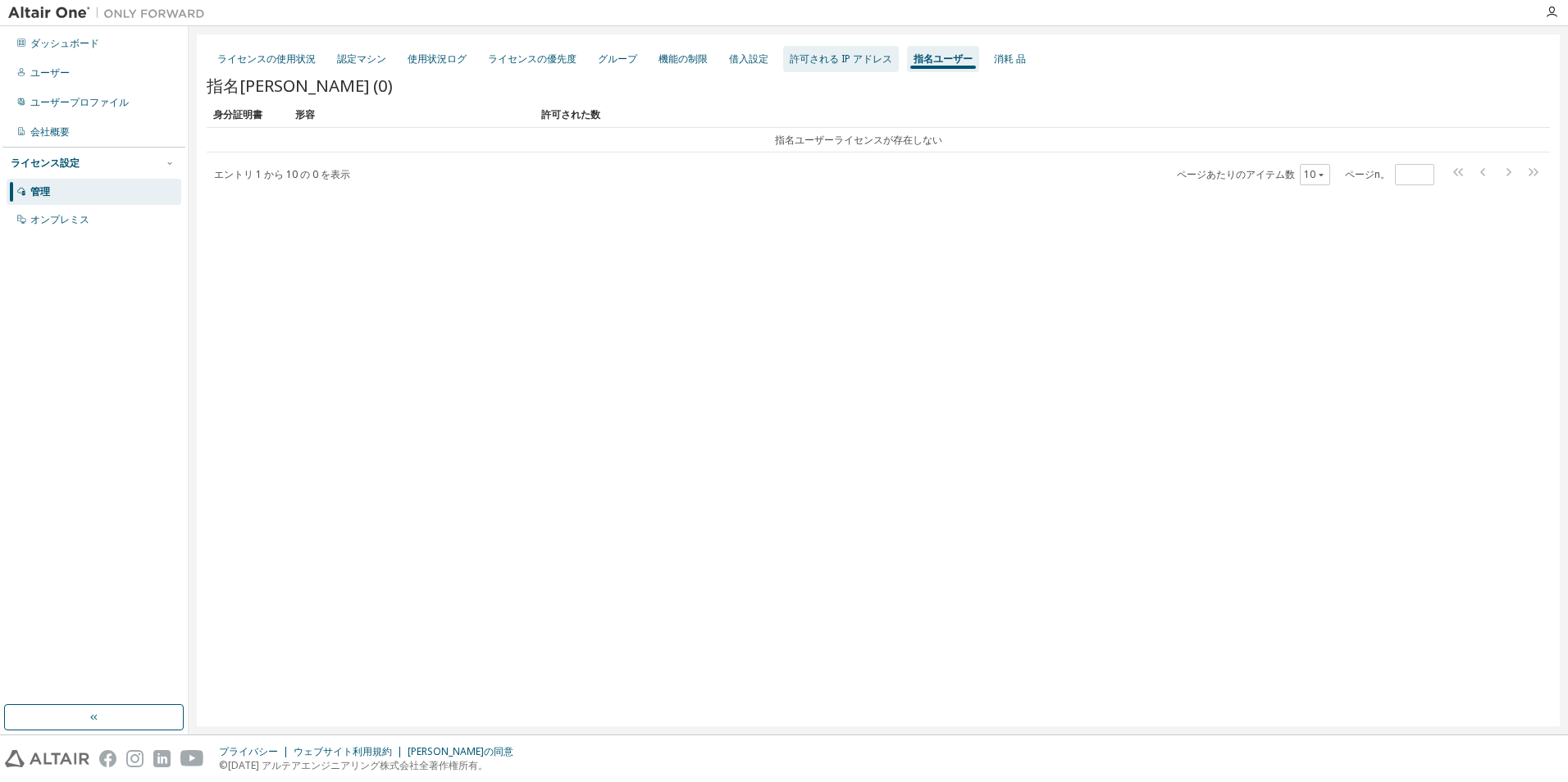
click at [854, 64] on div "許可される IP アドレス" at bounding box center [841, 58] width 102 height 13
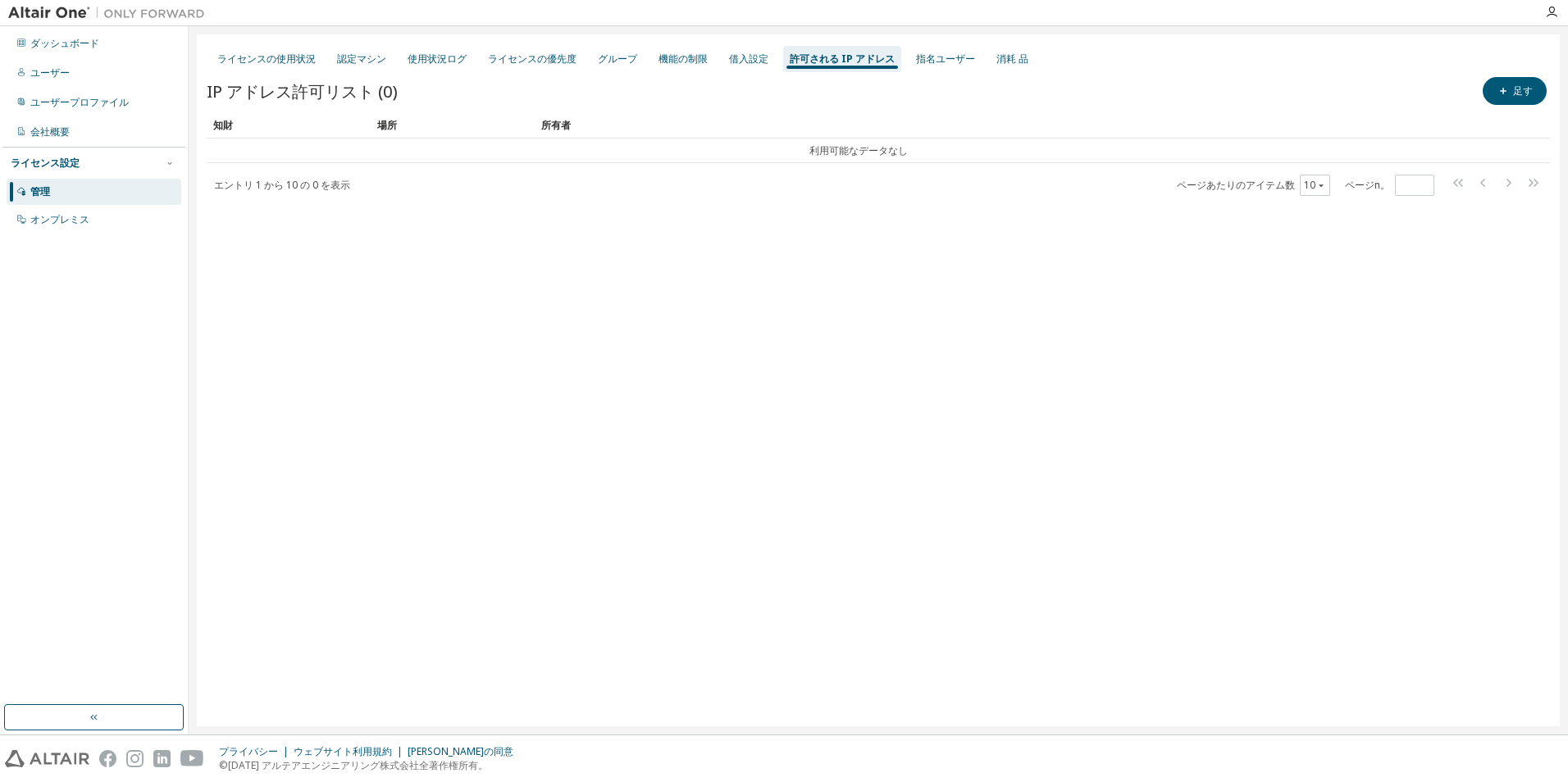
click at [692, 76] on div "IP アドレス許可リスト (0) 足す" at bounding box center [878, 91] width 1343 height 34
click at [739, 58] on div "借入設定" at bounding box center [749, 58] width 40 height 13
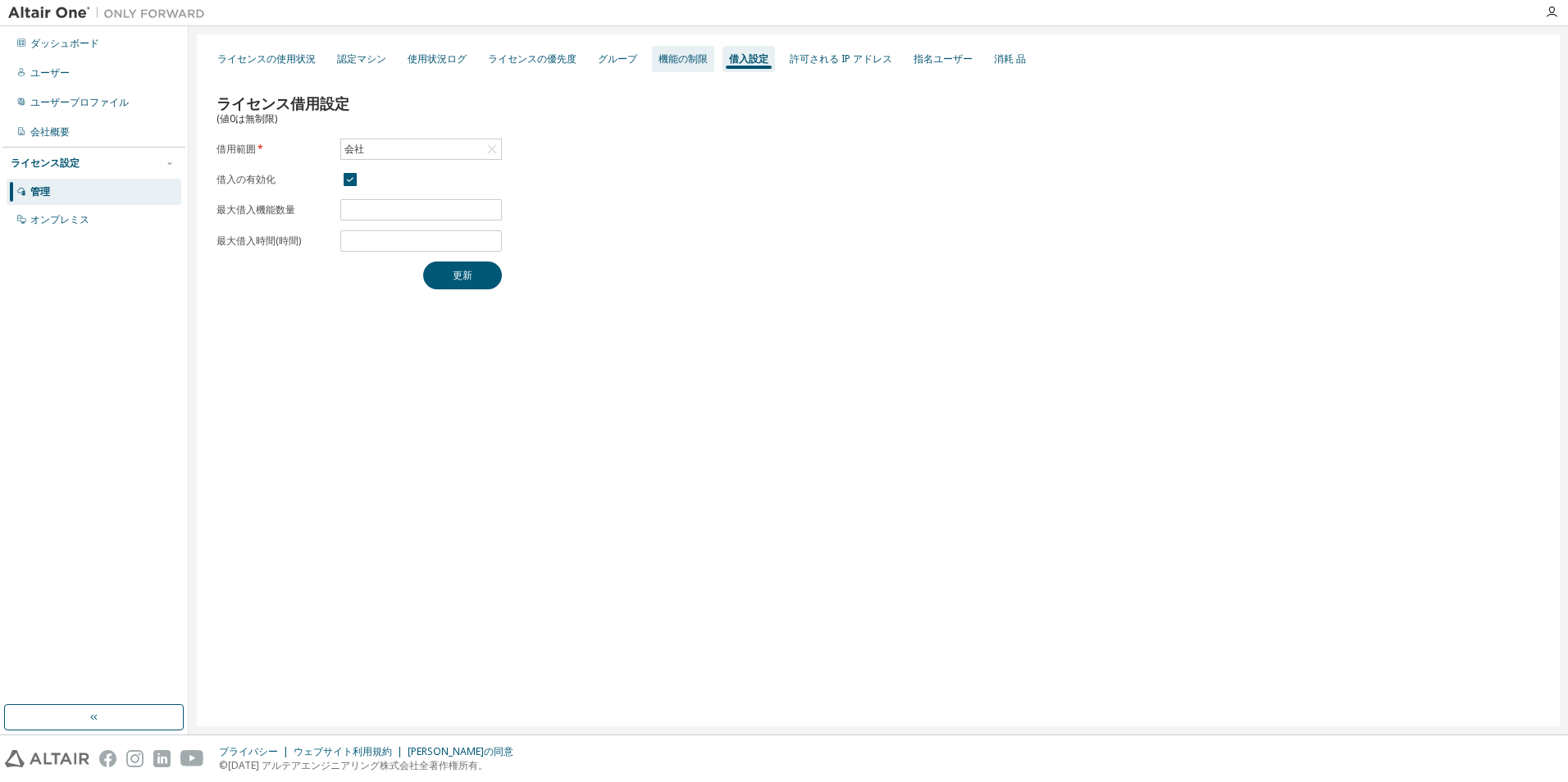
click at [686, 58] on div "機能の制限" at bounding box center [683, 58] width 49 height 13
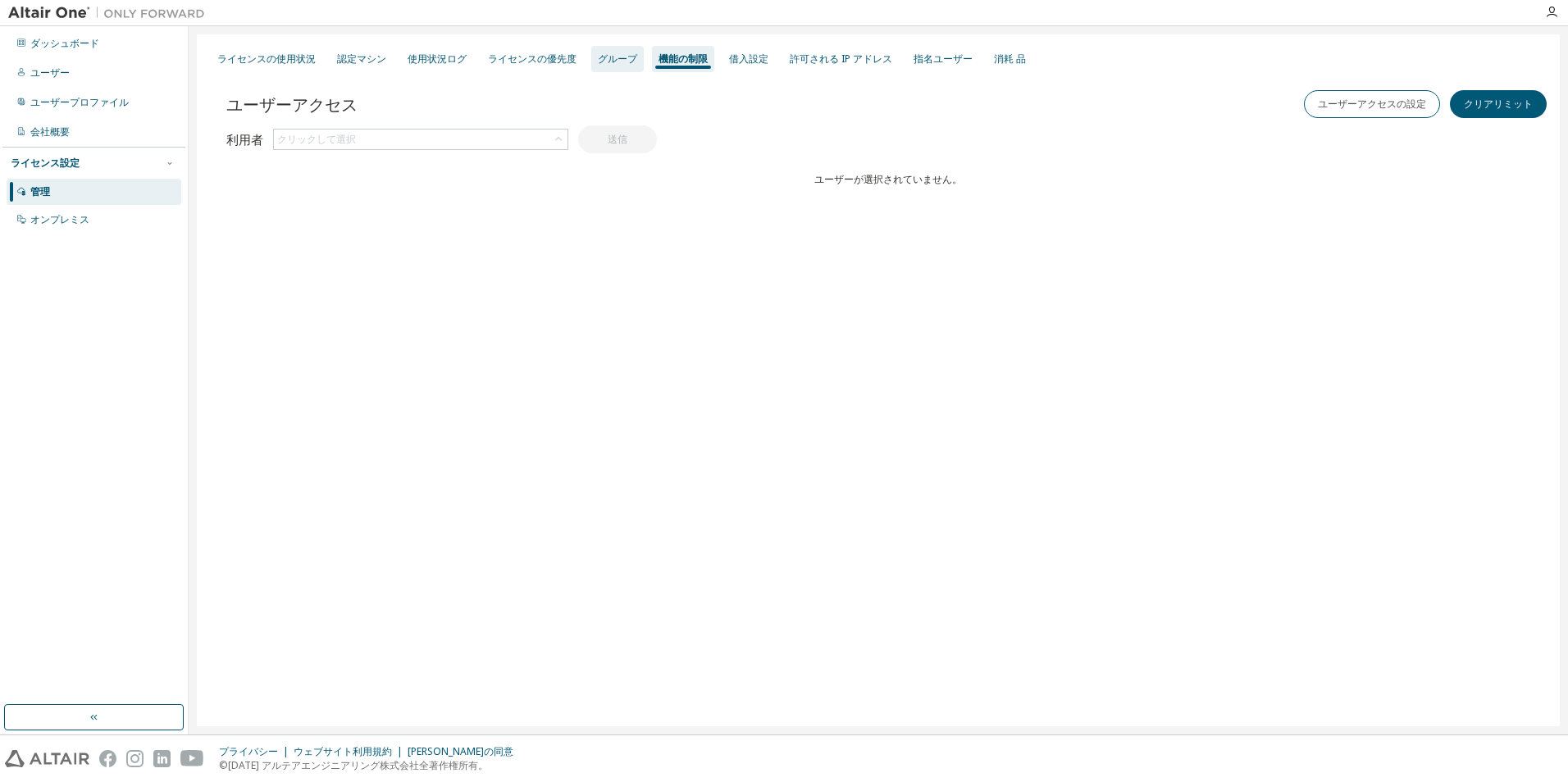
click at [610, 61] on div "グループ" at bounding box center [618, 58] width 40 height 13
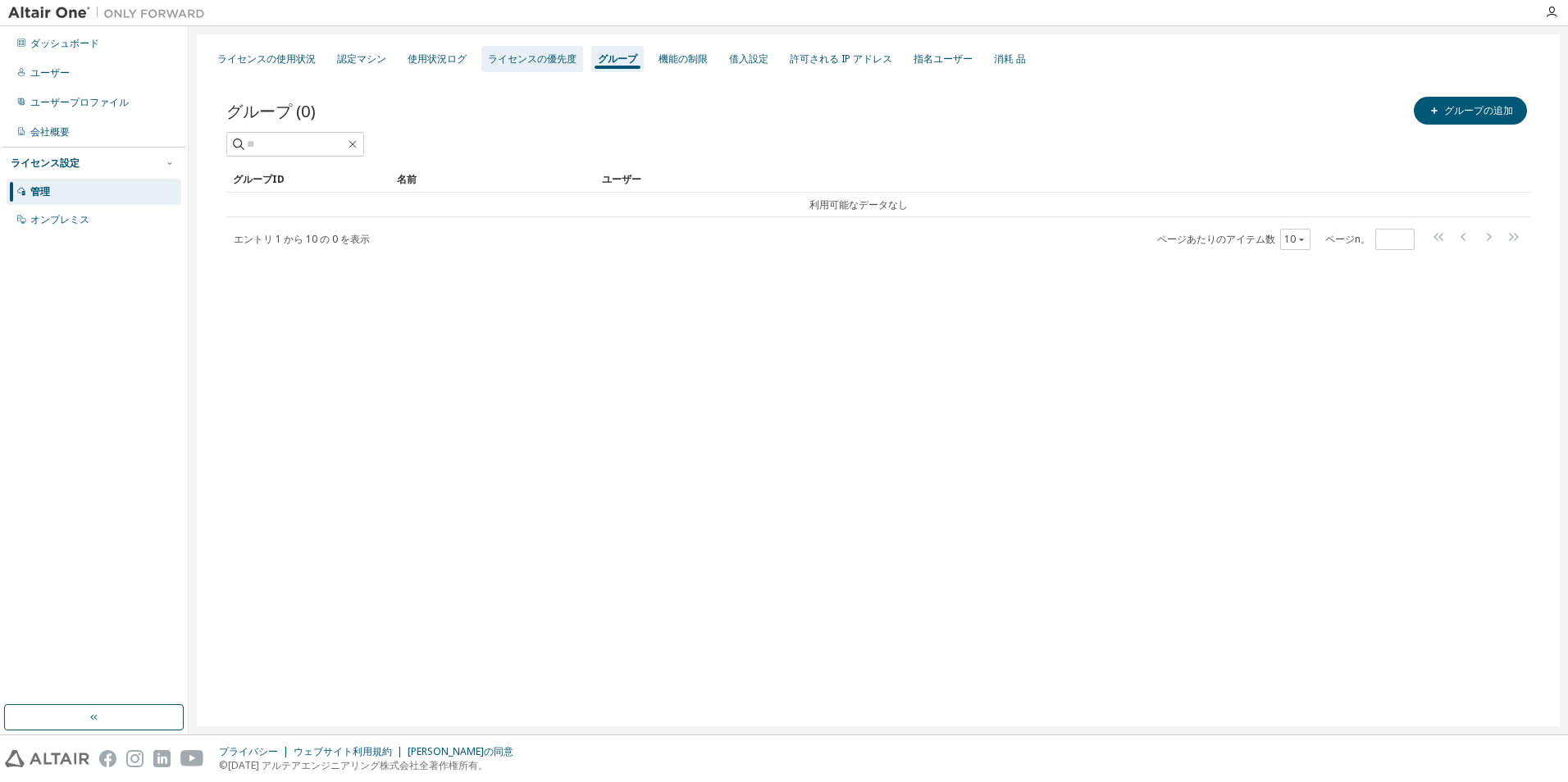
click at [550, 60] on div "ライセンスの優先度" at bounding box center [532, 58] width 89 height 13
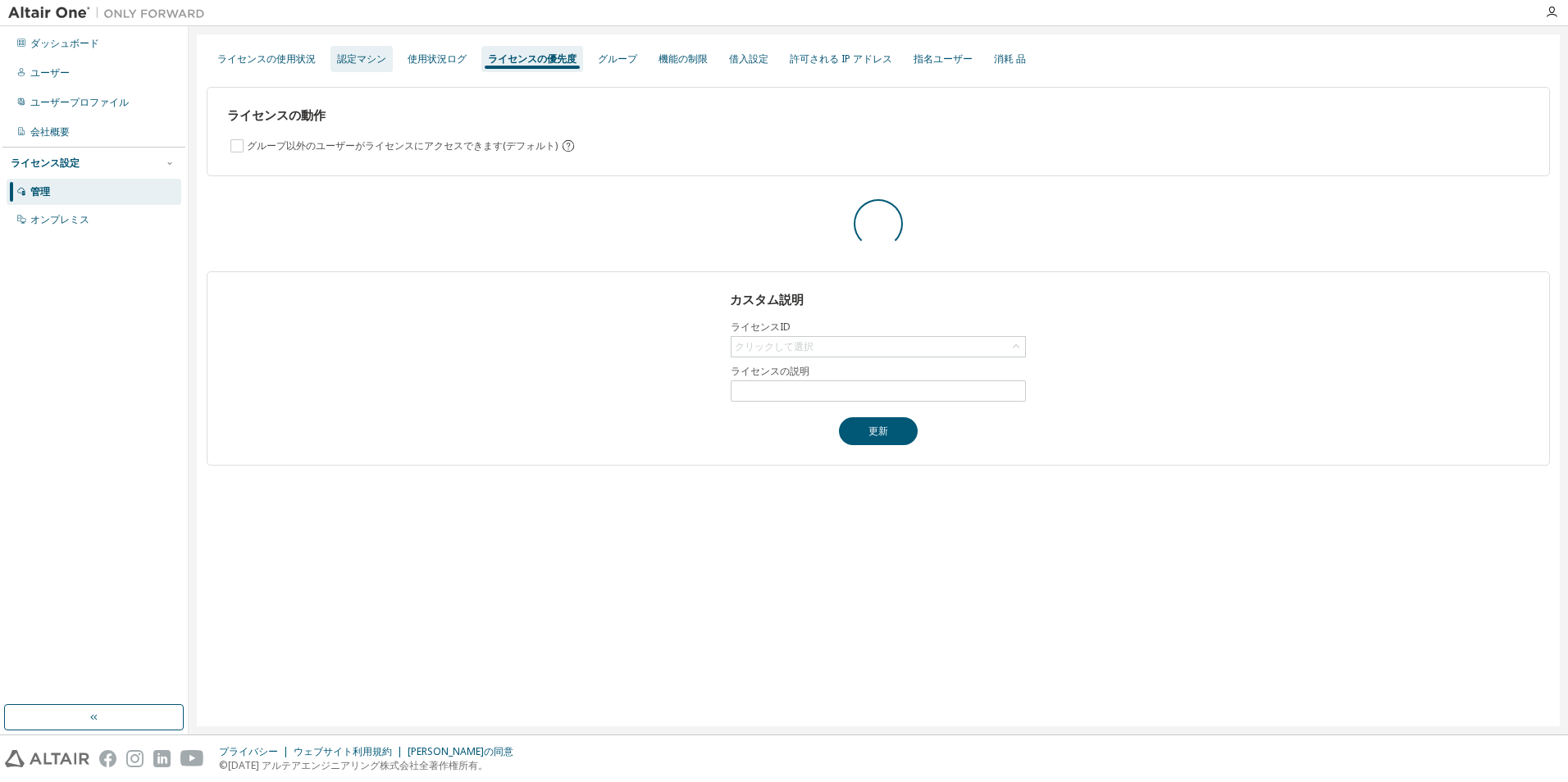
click at [382, 62] on div "認定マシン" at bounding box center [361, 58] width 49 height 13
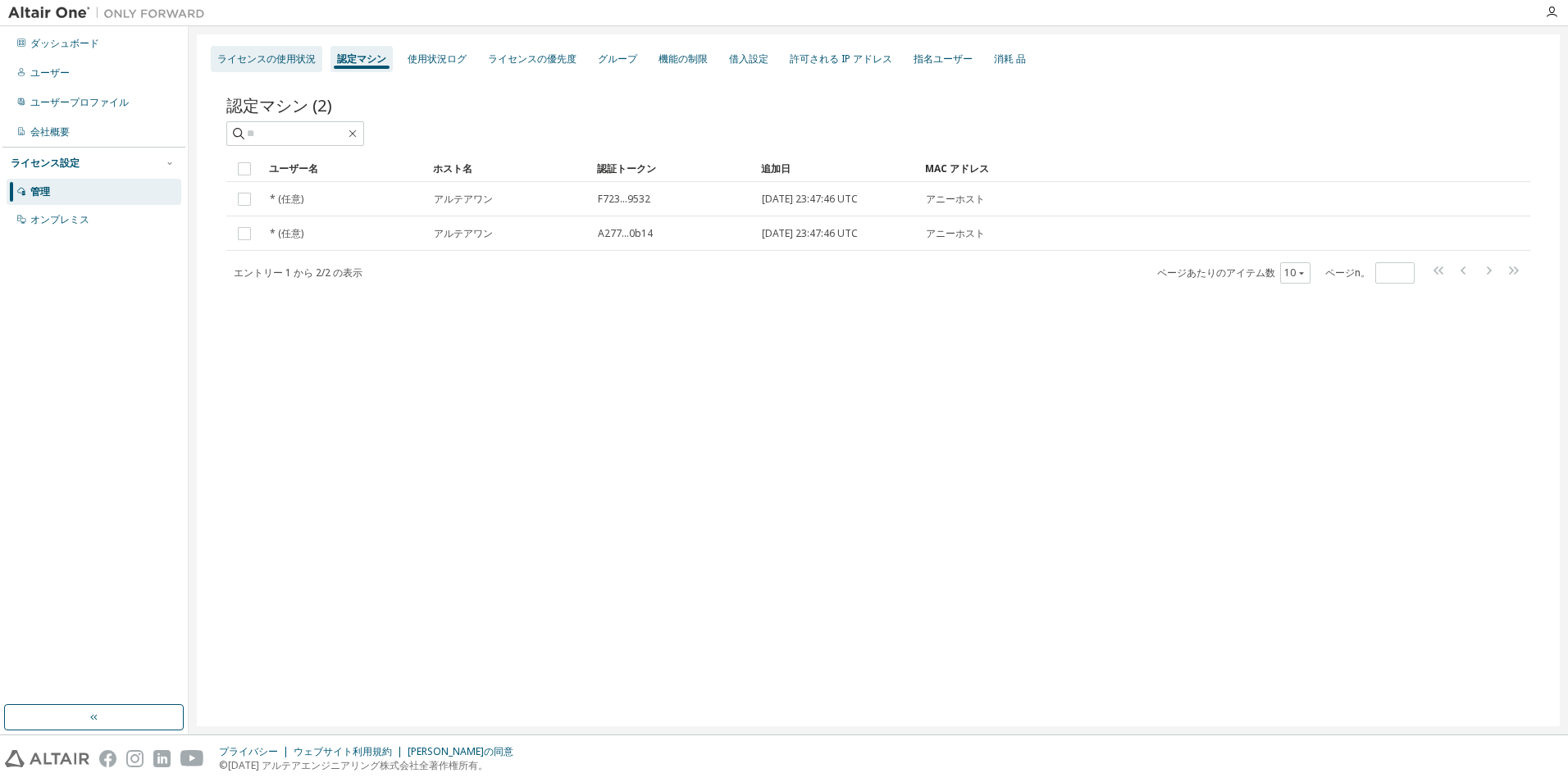
click at [297, 61] on div "ライセンスの使用状況" at bounding box center [267, 58] width 99 height 13
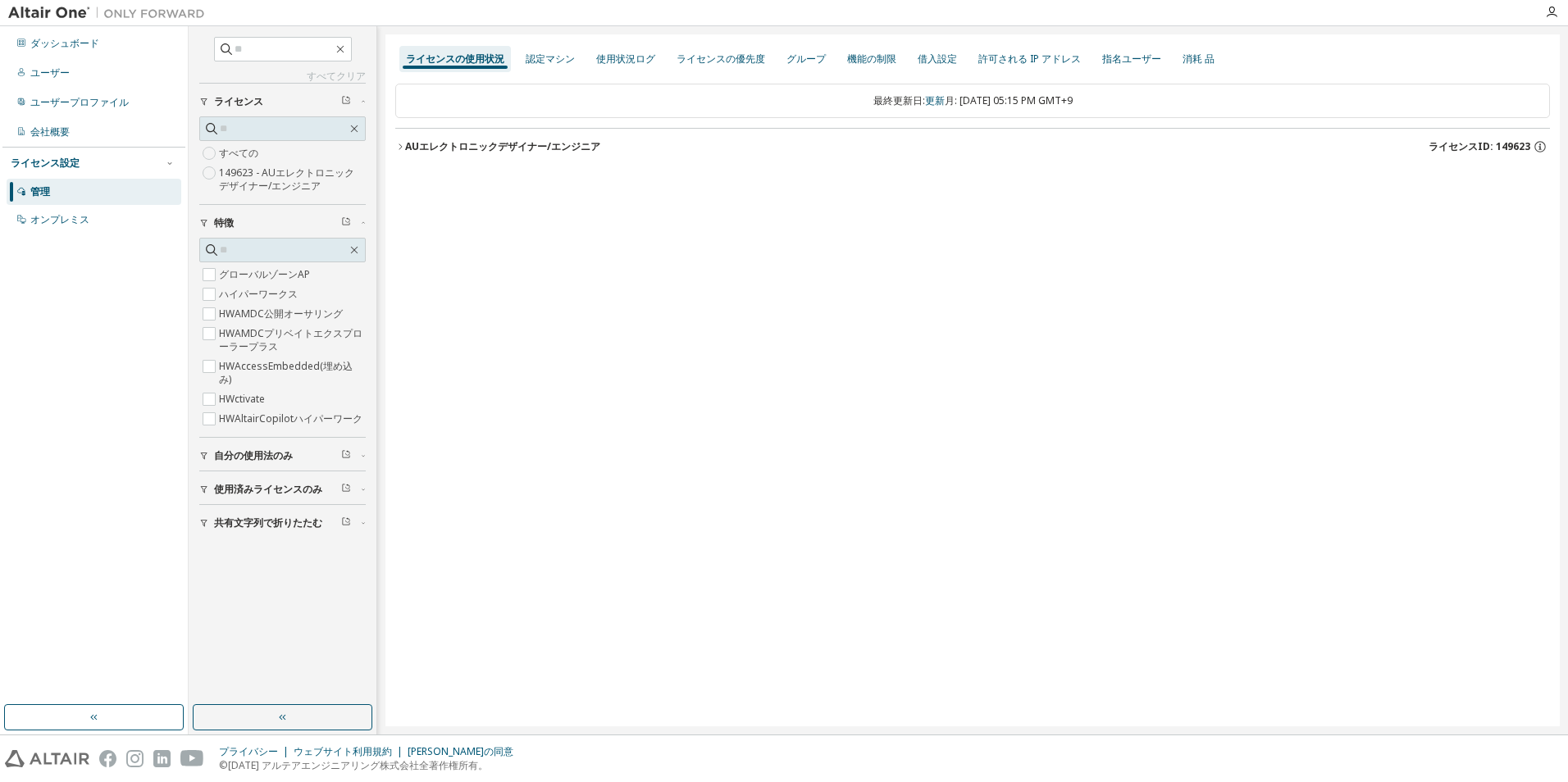
click at [277, 458] on span "自分の使用法のみ" at bounding box center [253, 455] width 79 height 13
click at [231, 525] on button "使用済みライセンスのみ" at bounding box center [282, 537] width 166 height 36
click at [228, 561] on label "はい" at bounding box center [231, 562] width 23 height 20
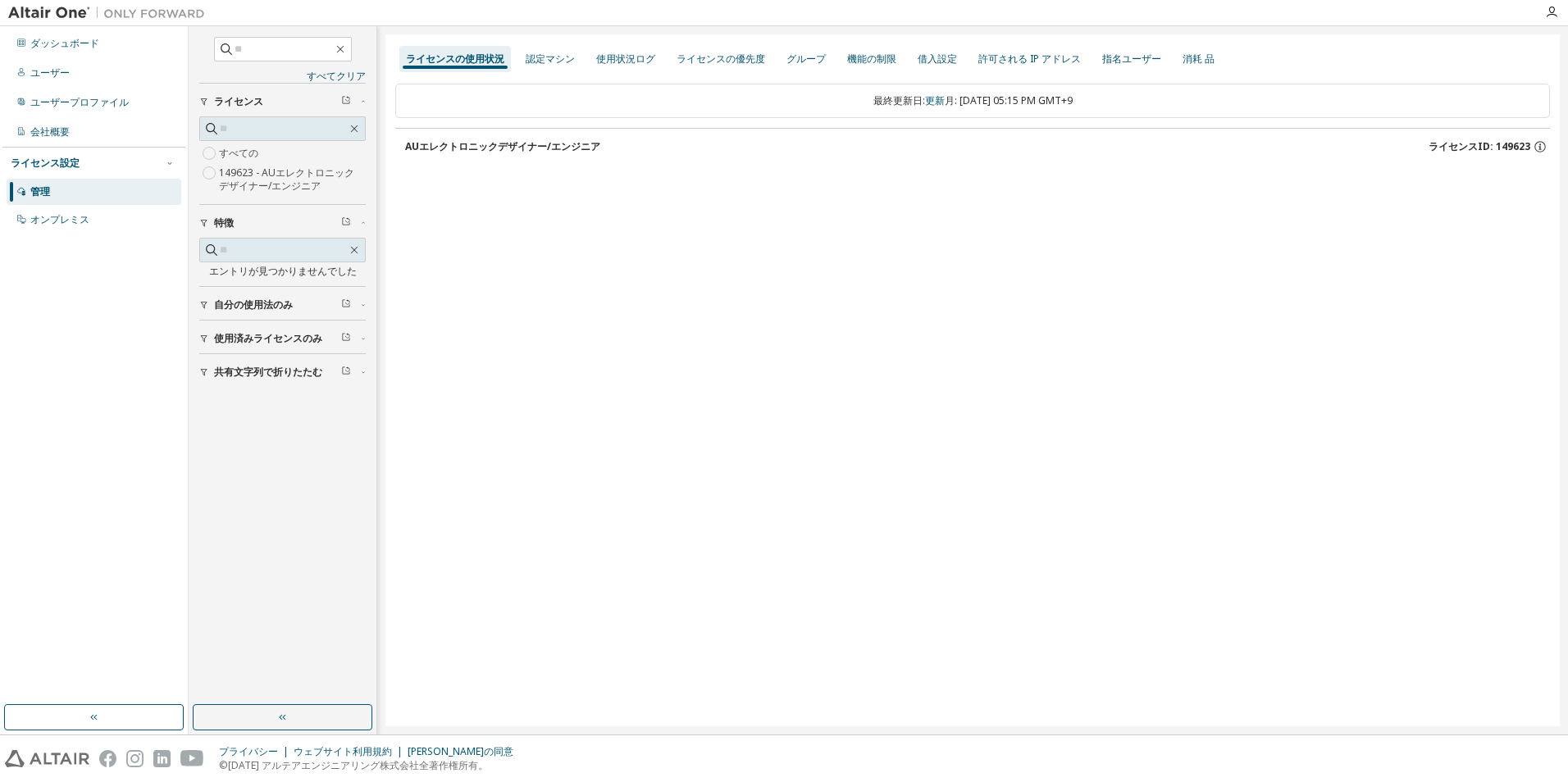
click at [241, 335] on span "使用済みライセンスのみ" at bounding box center [268, 338] width 109 height 13
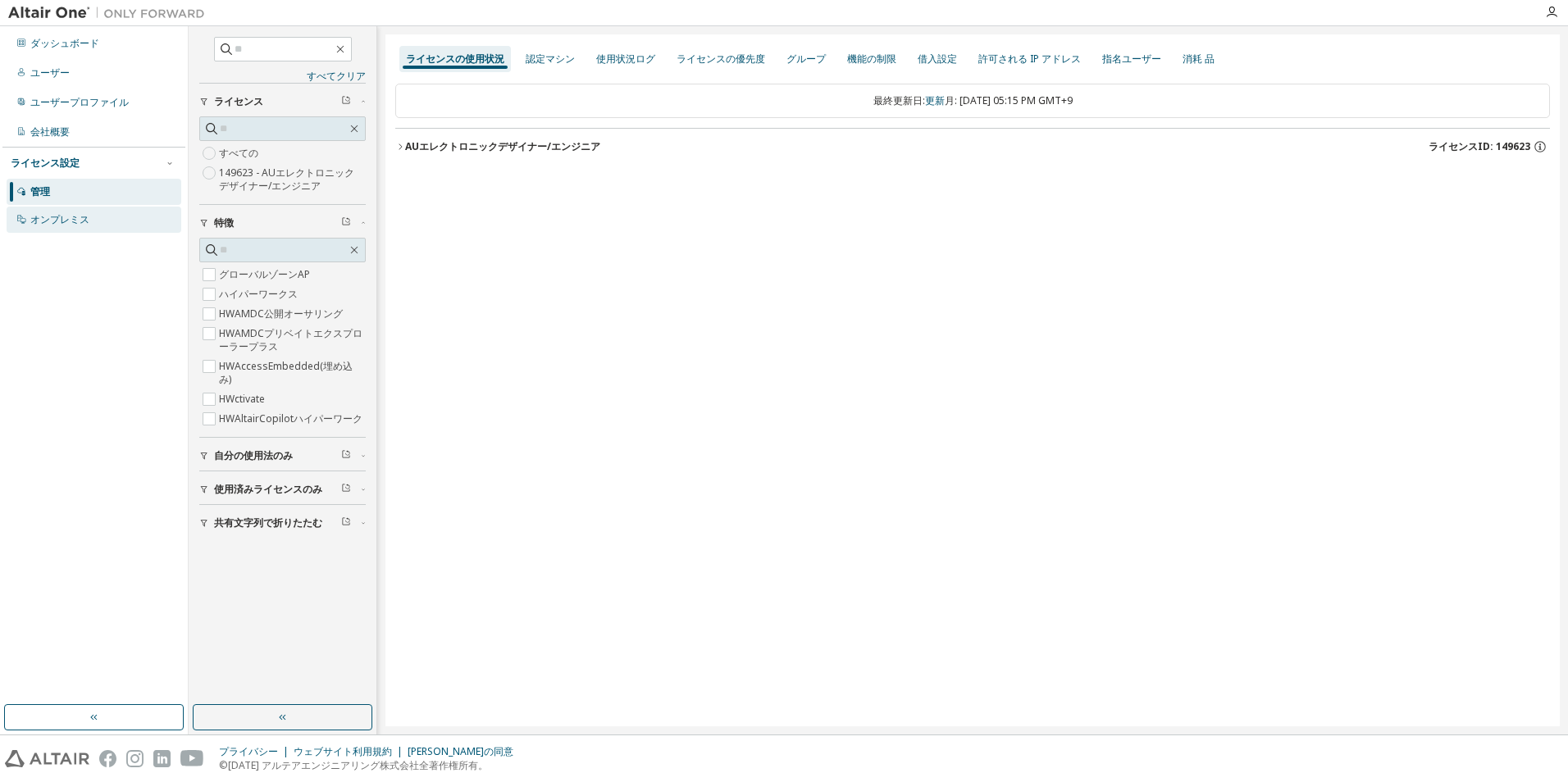
click at [59, 217] on div "オンプレミス" at bounding box center [60, 219] width 59 height 13
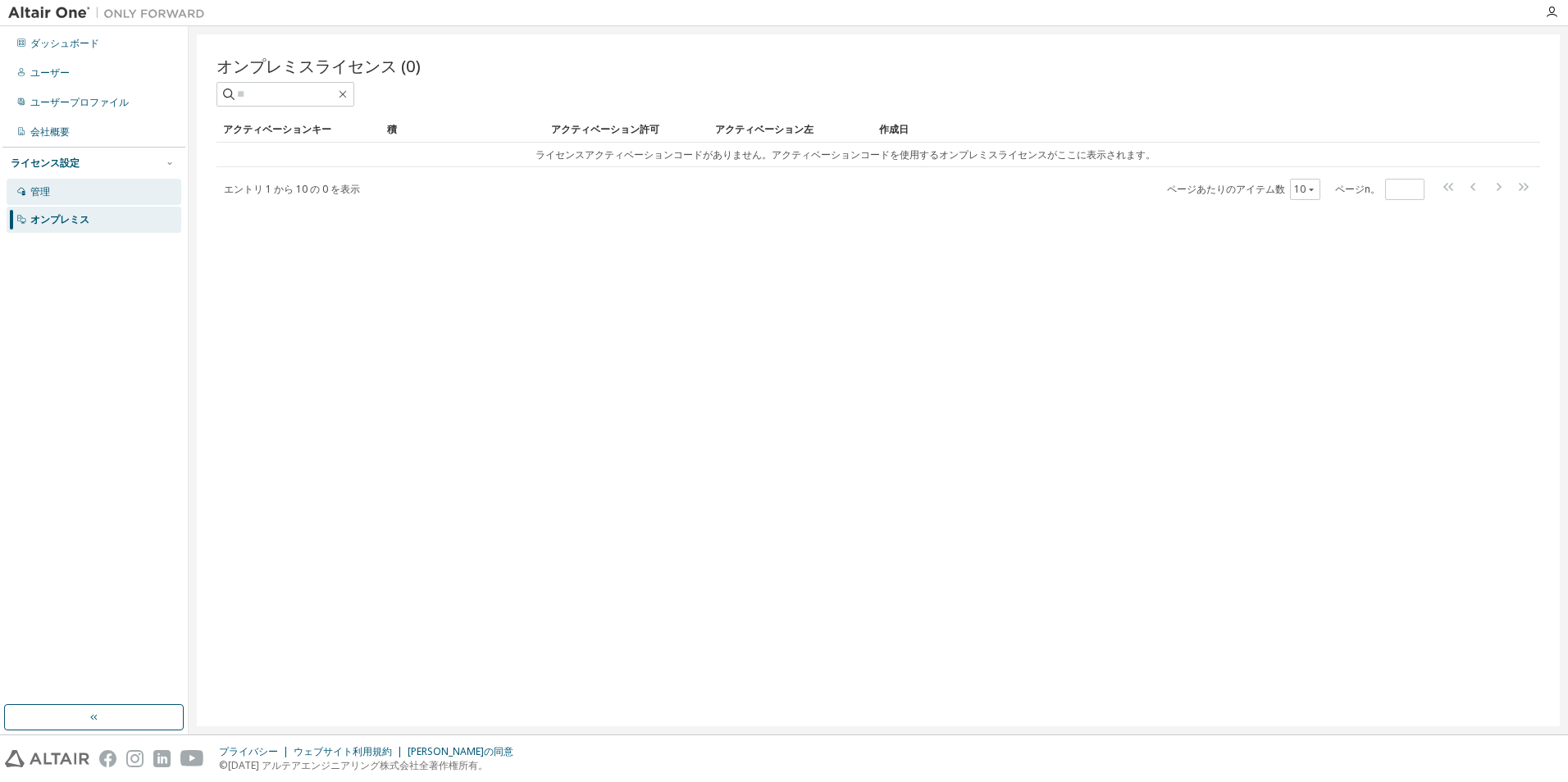
click at [81, 188] on div "管理" at bounding box center [93, 191] width 175 height 26
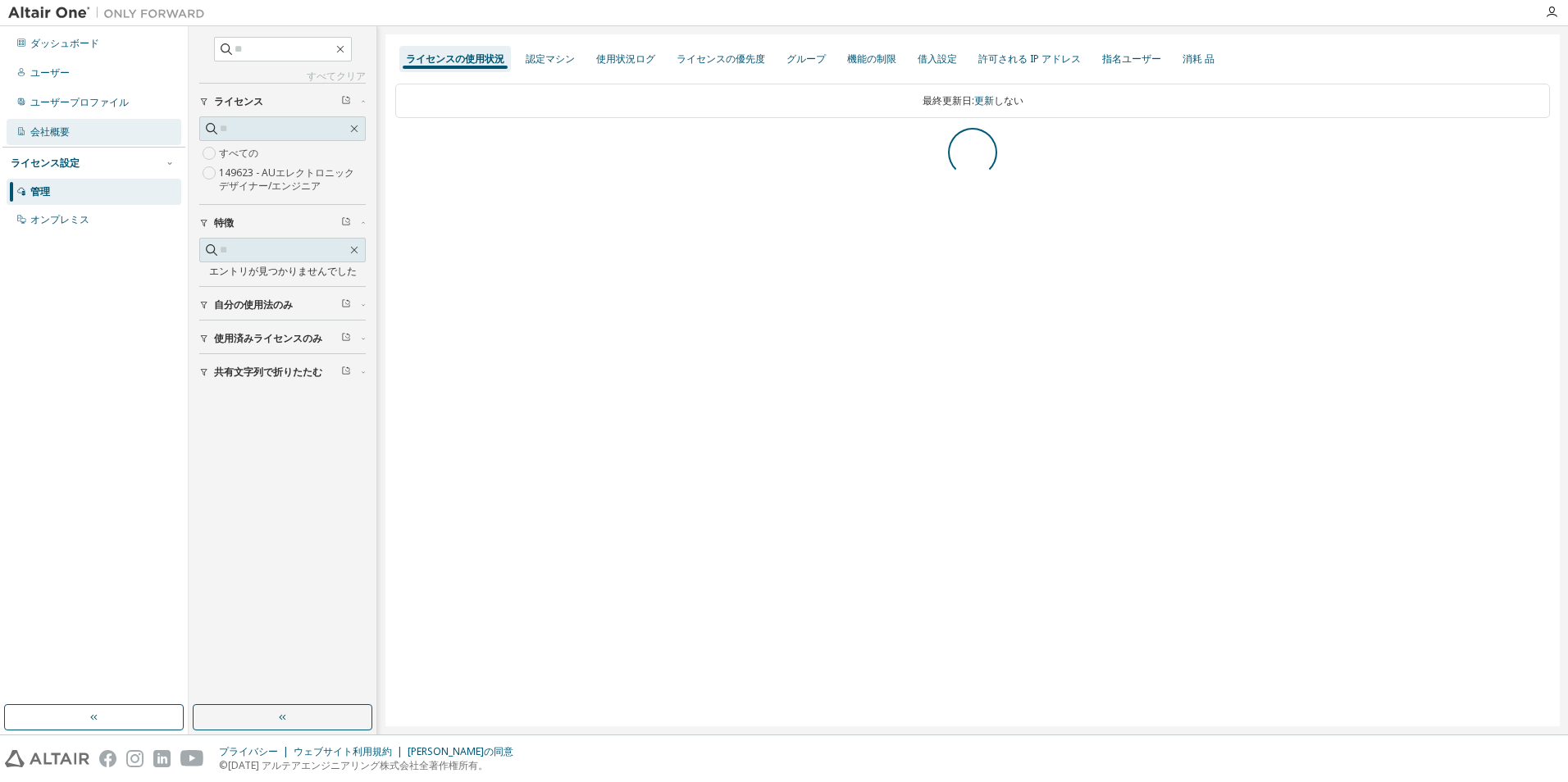
click at [110, 135] on div "会社概要" at bounding box center [93, 131] width 175 height 26
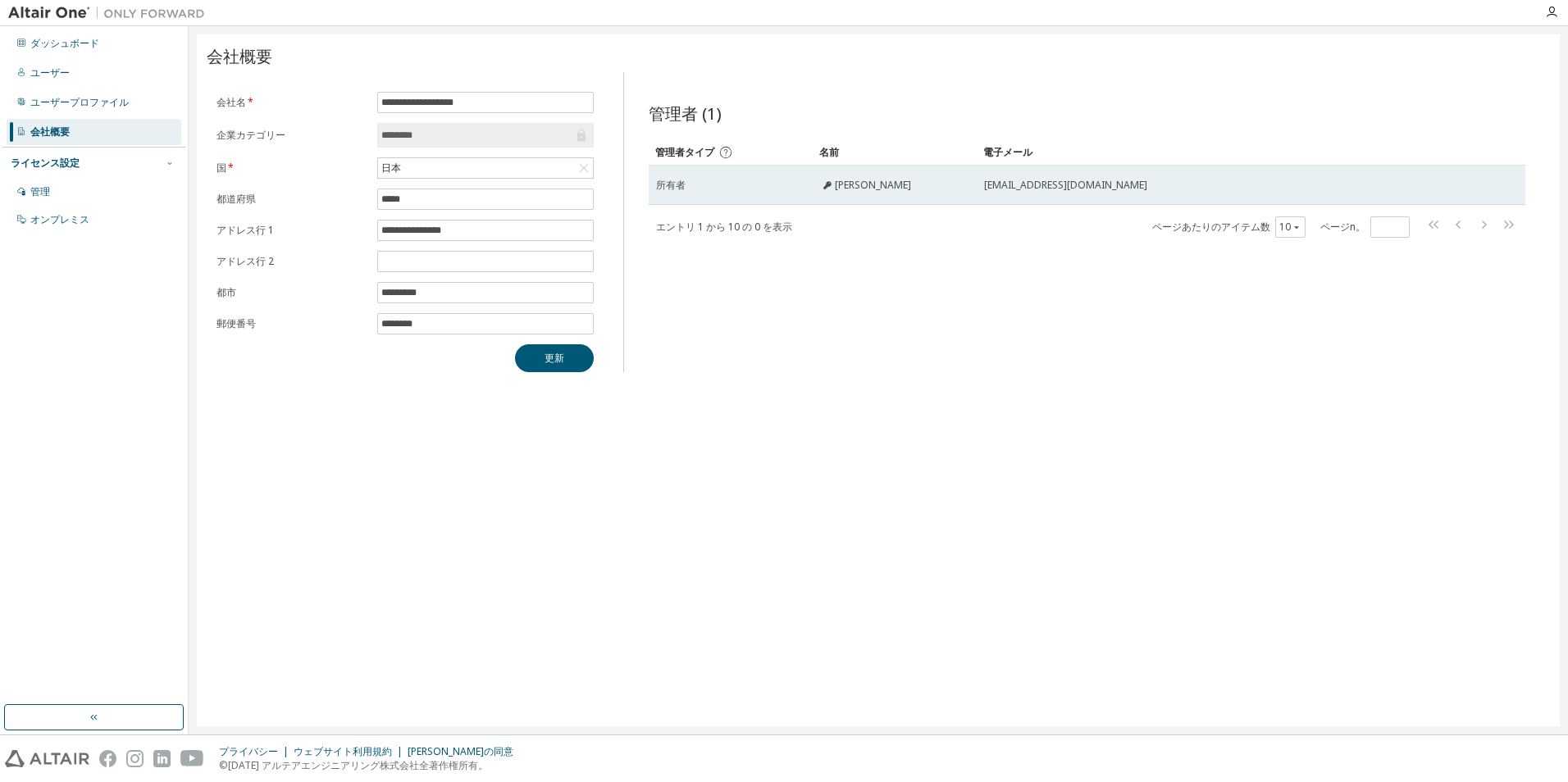
click at [826, 189] on icon at bounding box center [827, 185] width 8 height 8
click at [845, 190] on span "幸田 則信" at bounding box center [873, 185] width 76 height 13
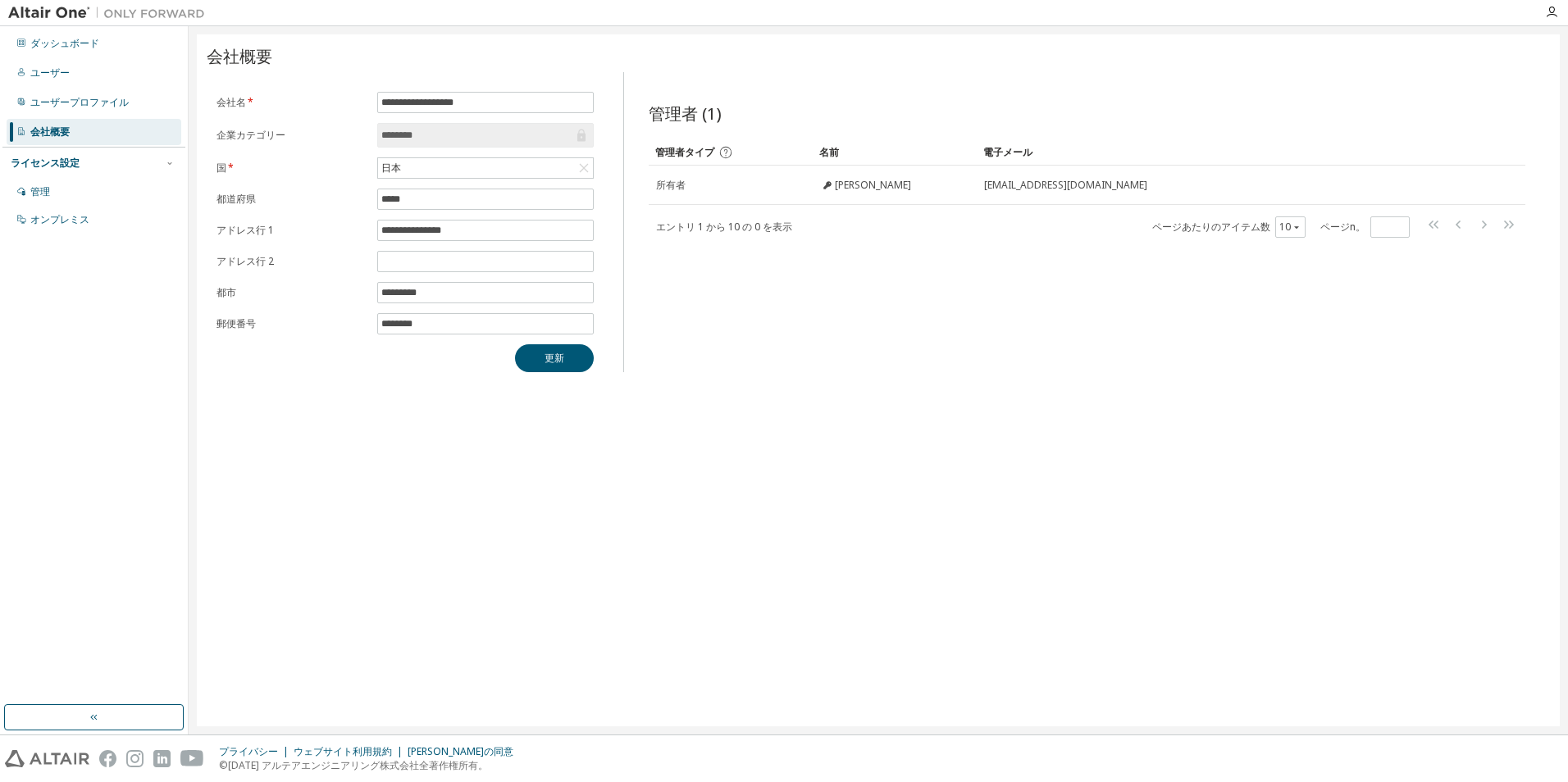
click at [727, 154] on icon at bounding box center [725, 152] width 12 height 12
click at [727, 151] on icon at bounding box center [726, 153] width 14 height 14
click at [59, 102] on div "ユーザープロファイル" at bounding box center [80, 102] width 99 height 13
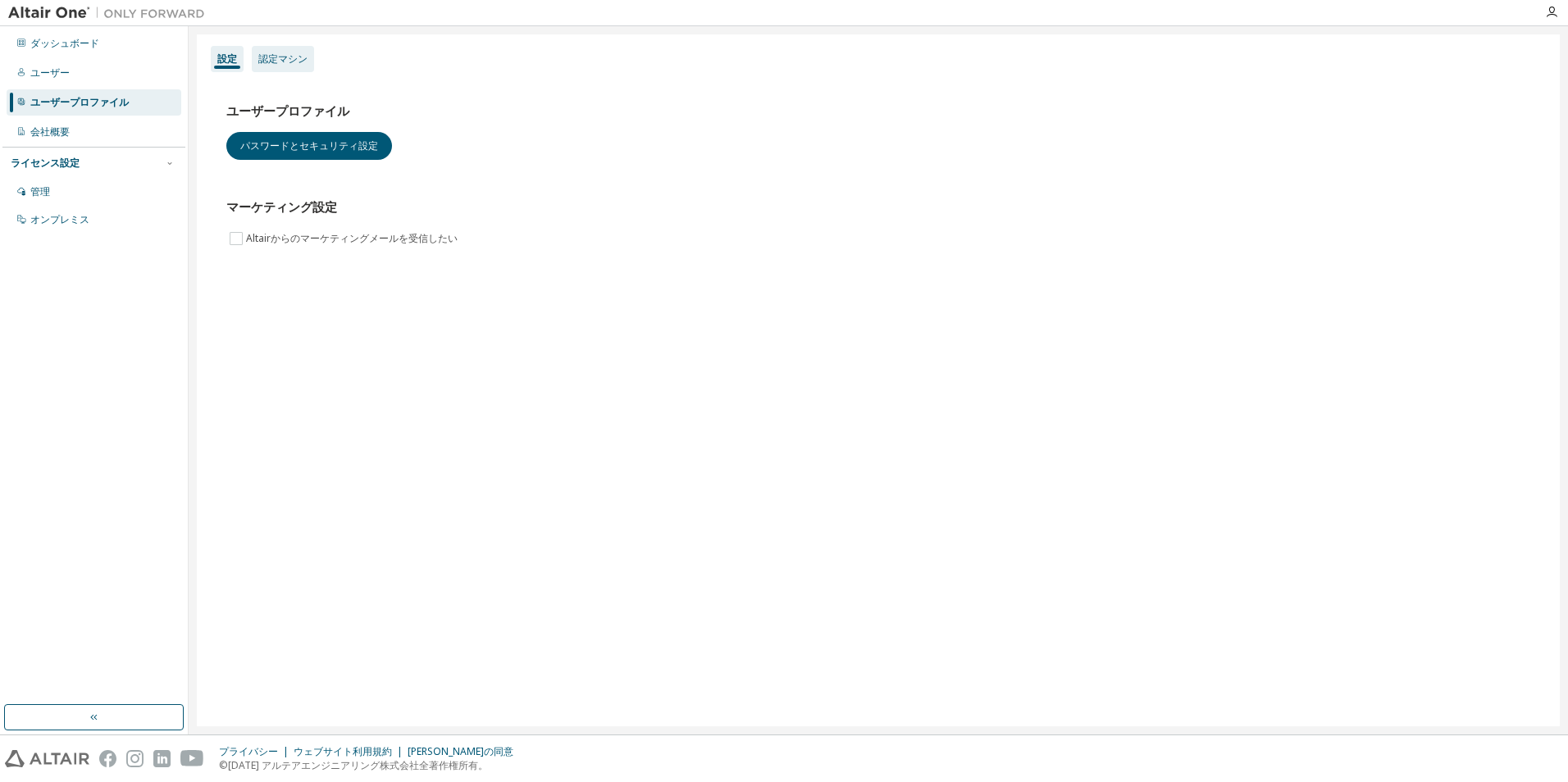
drag, startPoint x: 317, startPoint y: 61, endPoint x: 296, endPoint y: 60, distance: 21.0
click at [316, 60] on div "設定 認定マシン" at bounding box center [878, 58] width 1343 height 30
click at [293, 60] on div "認定マシン" at bounding box center [283, 58] width 49 height 13
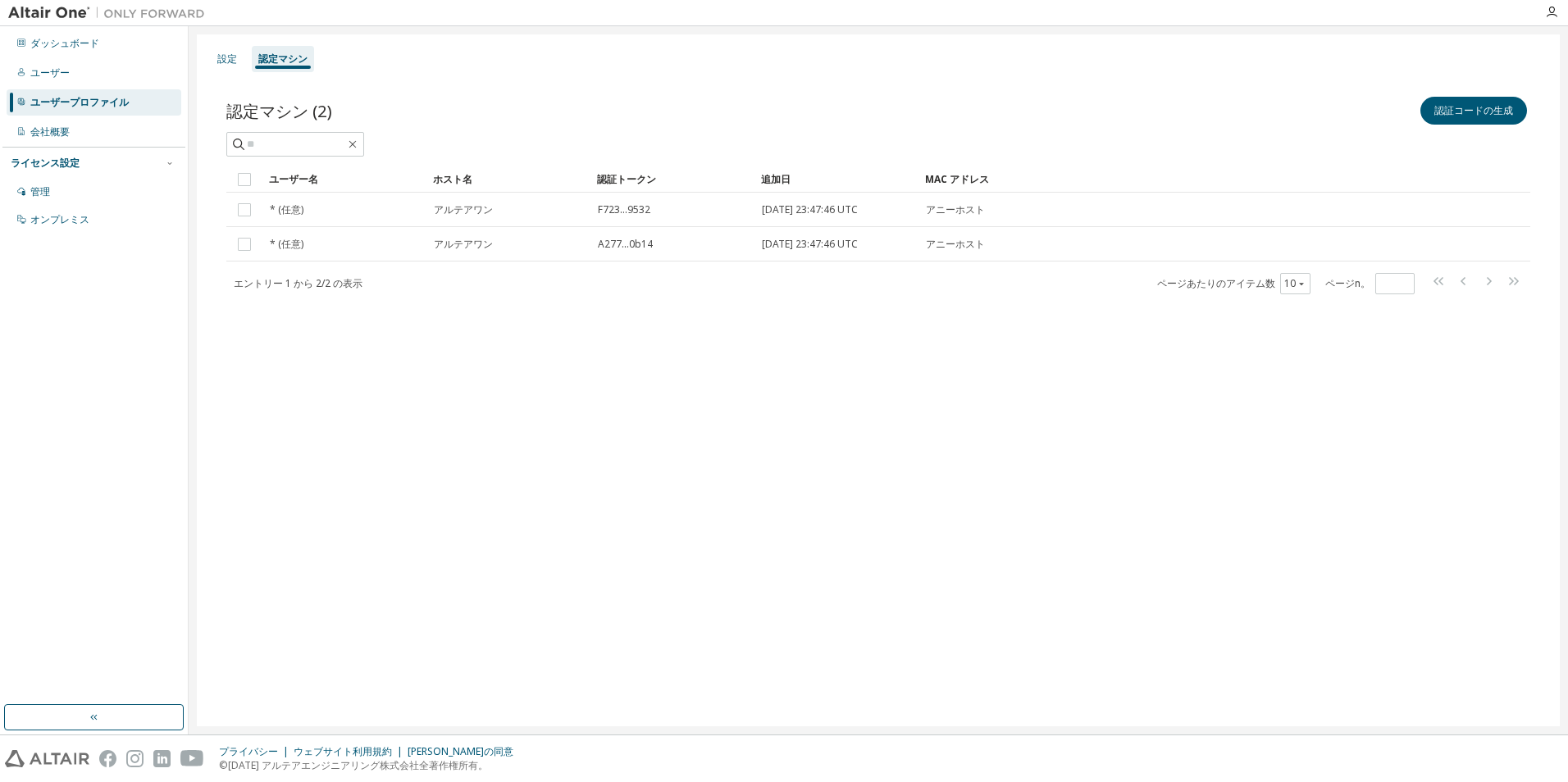
click at [209, 60] on div "設定 認定マシン" at bounding box center [878, 58] width 1343 height 30
click at [217, 53] on div "設定" at bounding box center [227, 58] width 20 height 13
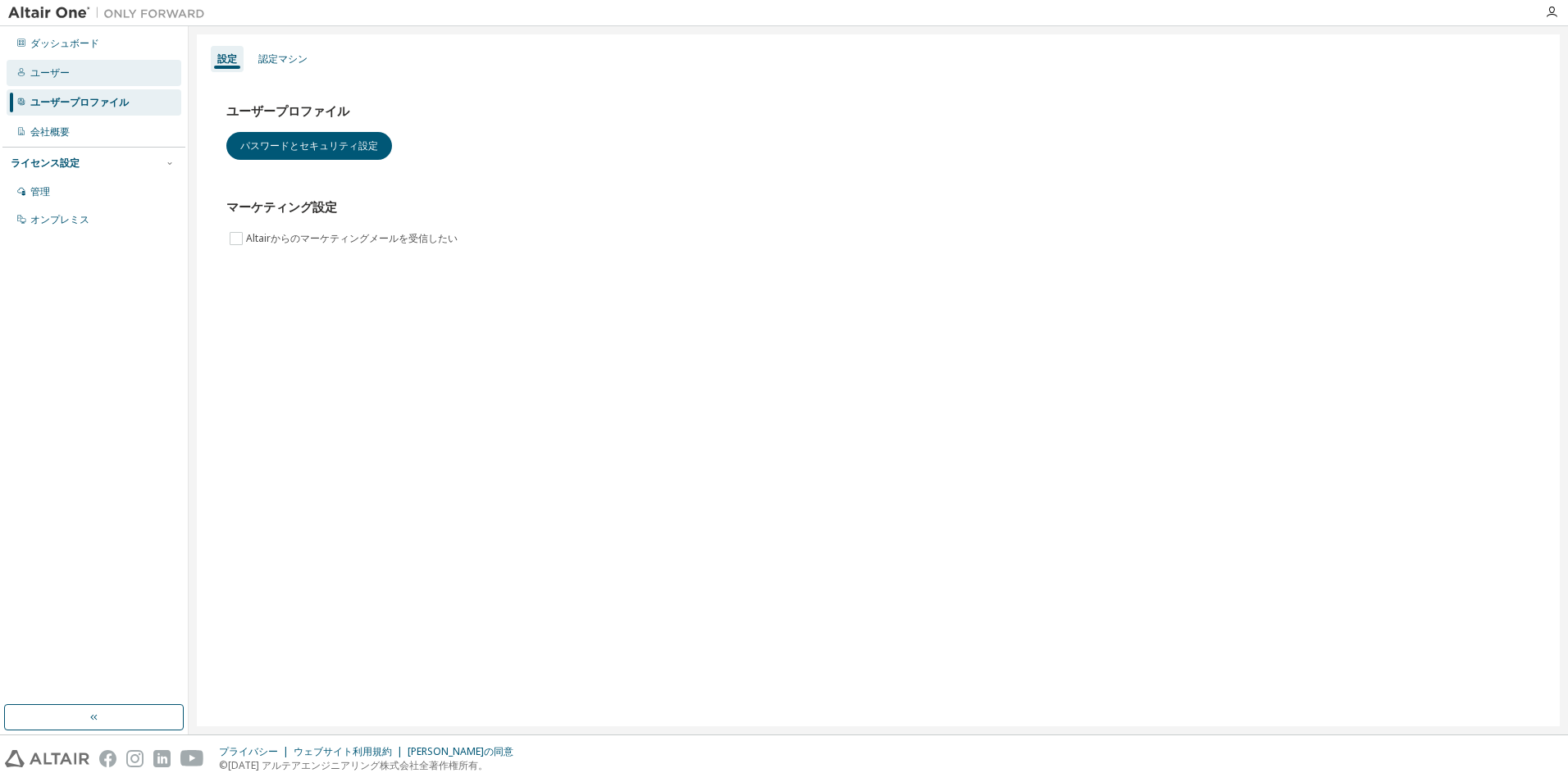
click at [76, 79] on div "ユーザー" at bounding box center [93, 73] width 175 height 26
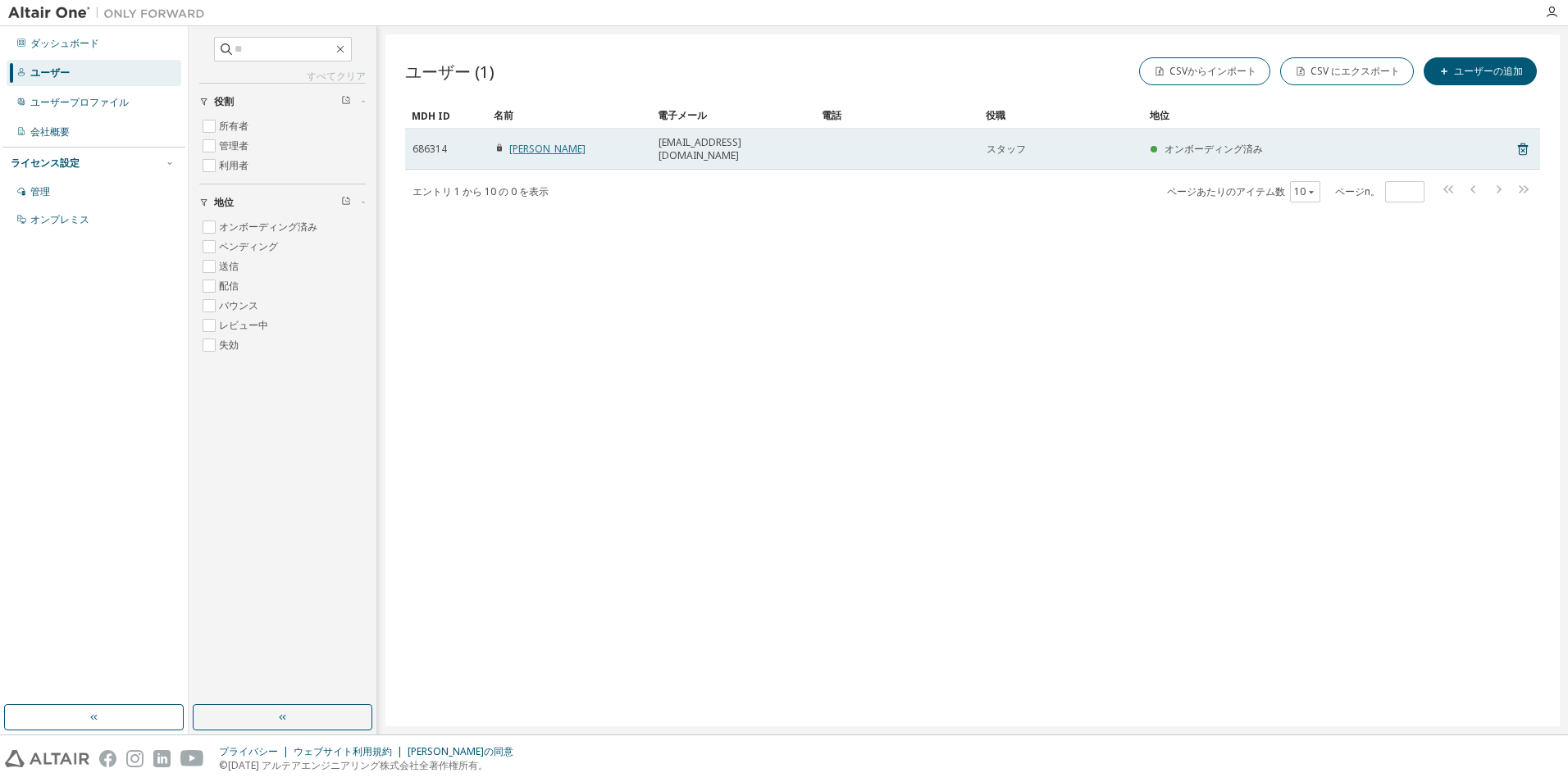
click at [524, 145] on link "幸田 則信" at bounding box center [547, 149] width 76 height 14
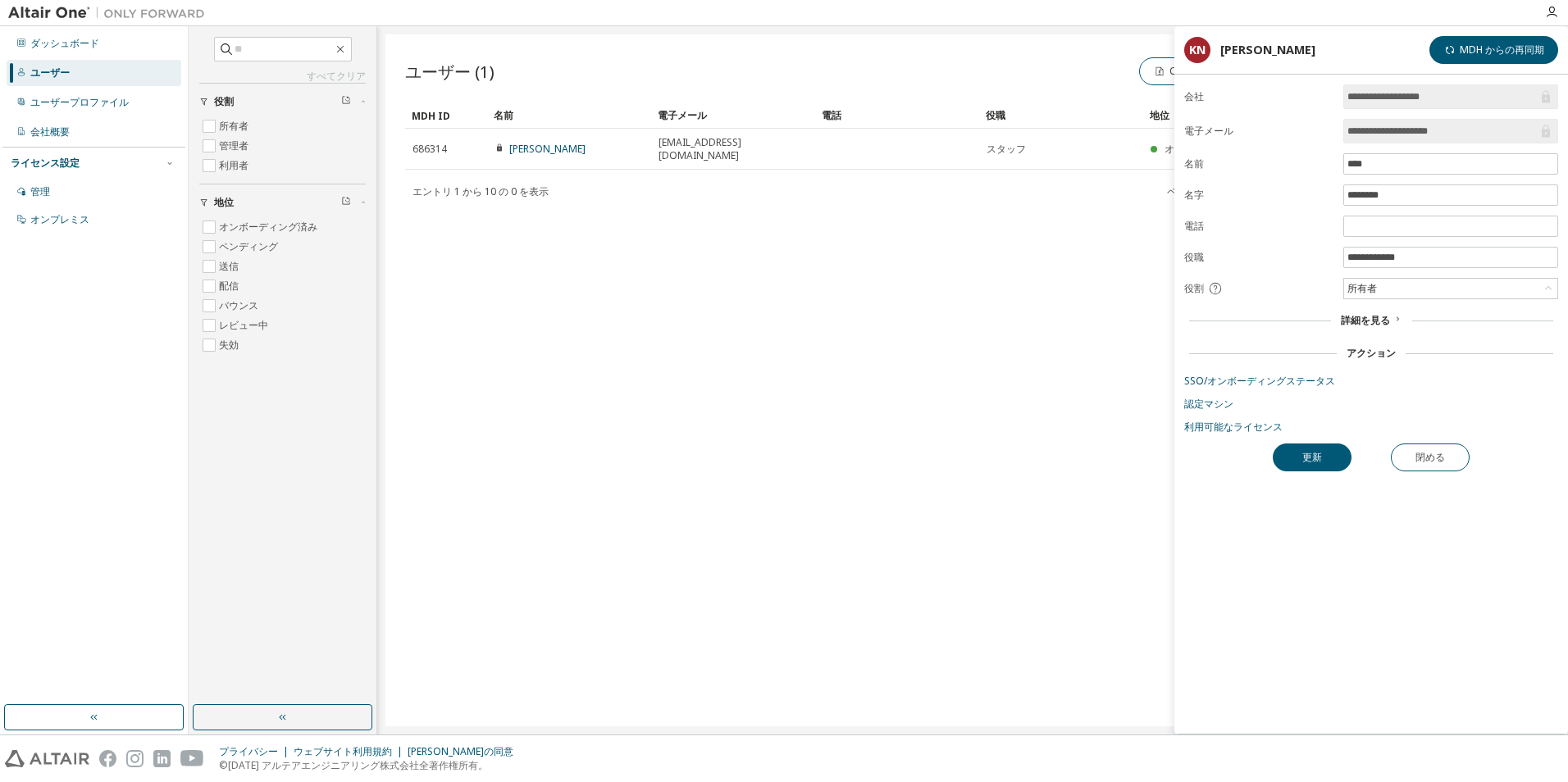
click at [1192, 9] on div at bounding box center [874, 13] width 1322 height 25
drag, startPoint x: 1189, startPoint y: 66, endPoint x: 1198, endPoint y: 74, distance: 12.0
click at [1122, 86] on div "CSVからインポート CSV にエクスポート ユーザーの追加" at bounding box center [1256, 71] width 568 height 34
